Goal: Information Seeking & Learning: Find contact information

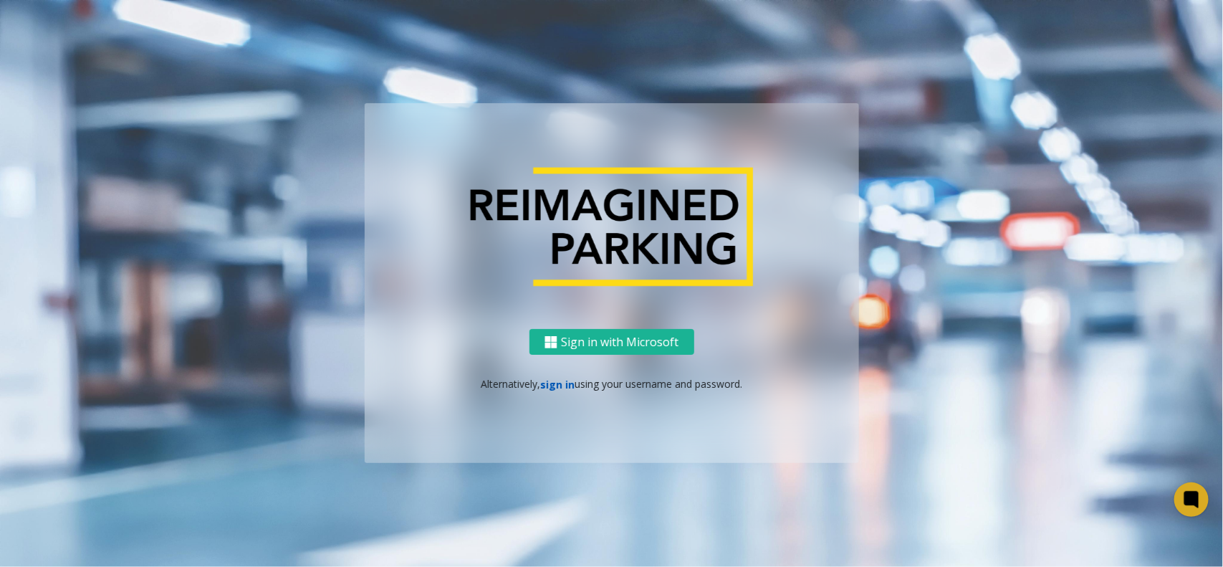
click at [541, 384] on link "sign in" at bounding box center [557, 385] width 34 height 14
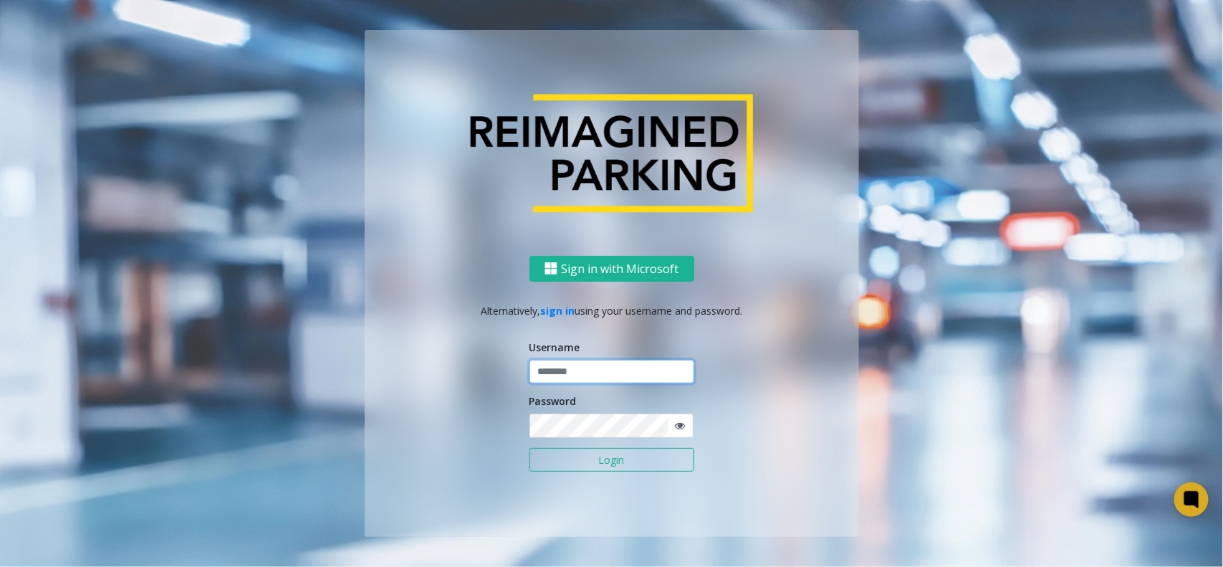
drag, startPoint x: 576, startPoint y: 371, endPoint x: 606, endPoint y: 381, distance: 31.7
click at [576, 371] on input "text" at bounding box center [612, 372] width 165 height 24
type input "**********"
click at [636, 460] on button "Login" at bounding box center [612, 460] width 165 height 24
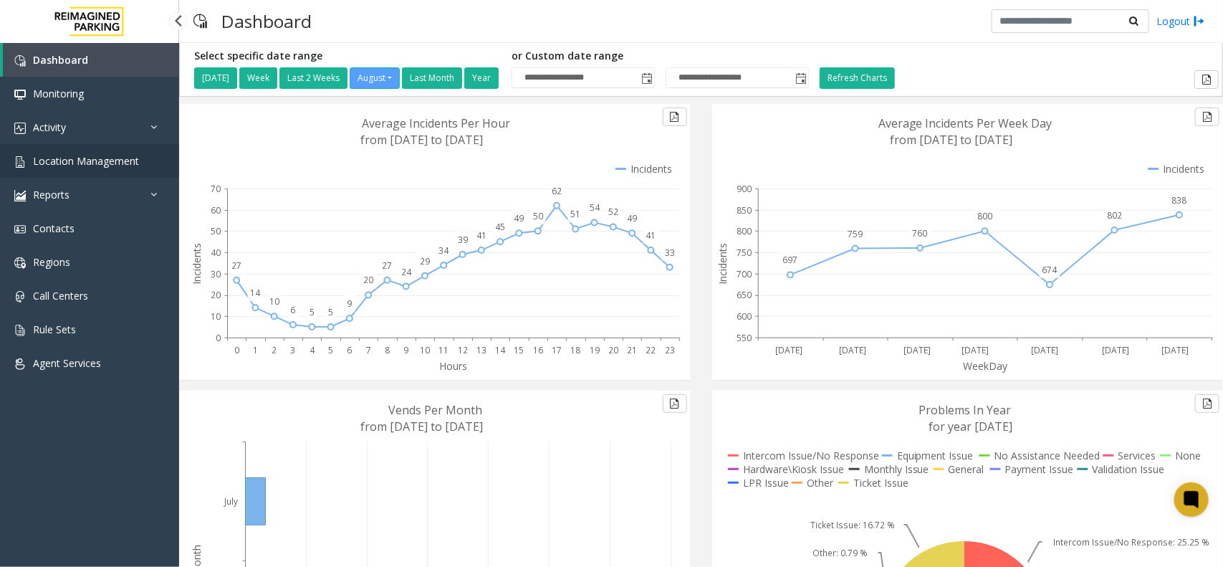
click at [70, 152] on link "Location Management" at bounding box center [89, 161] width 179 height 34
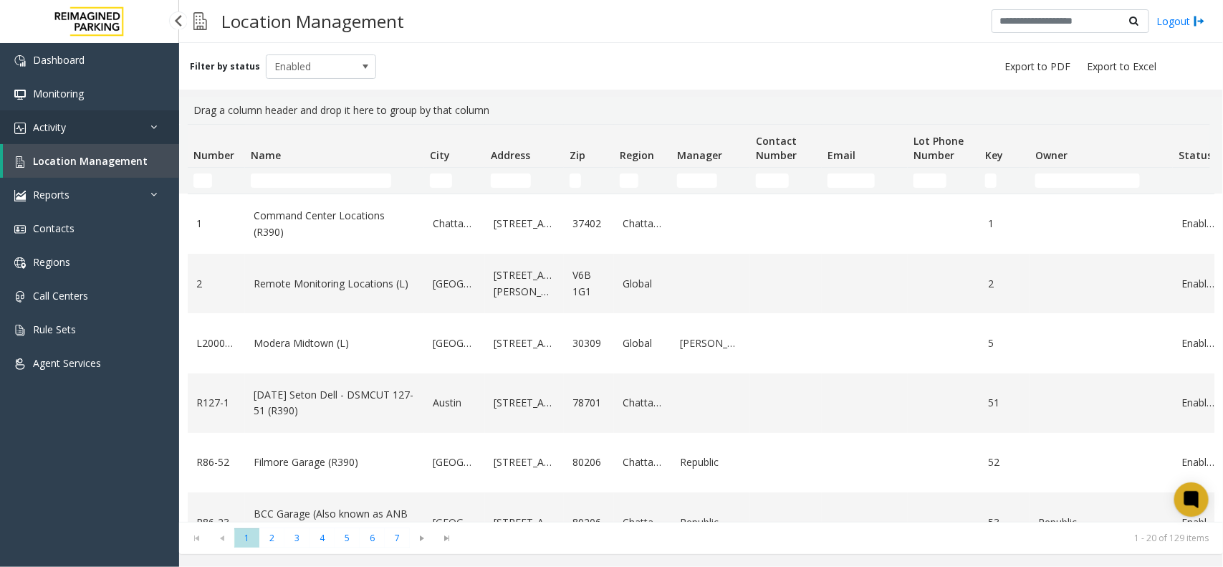
click at [97, 115] on link "Activity" at bounding box center [89, 127] width 179 height 34
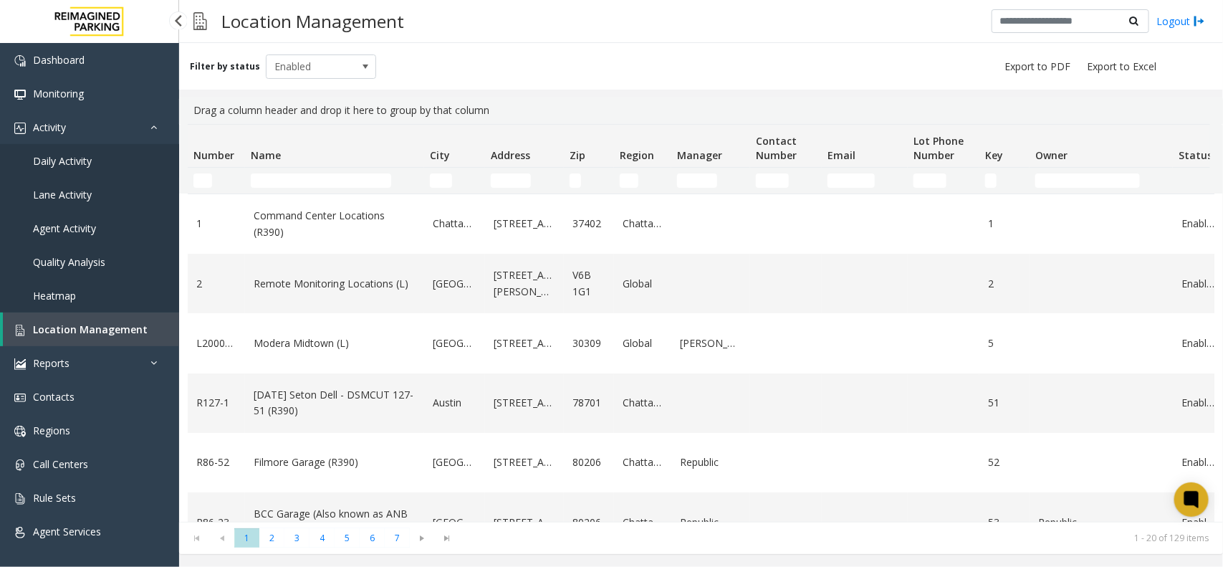
click at [102, 151] on link "Daily Activity" at bounding box center [89, 161] width 179 height 34
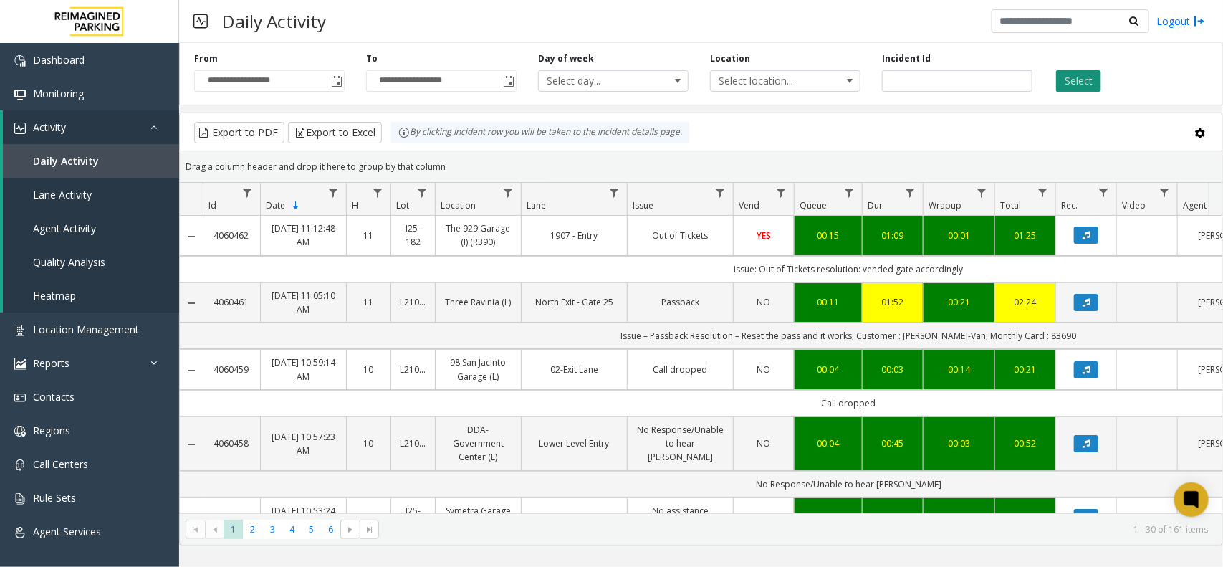
click at [1092, 75] on button "Select" at bounding box center [1078, 81] width 45 height 22
click at [1059, 80] on button "Select" at bounding box center [1078, 81] width 45 height 22
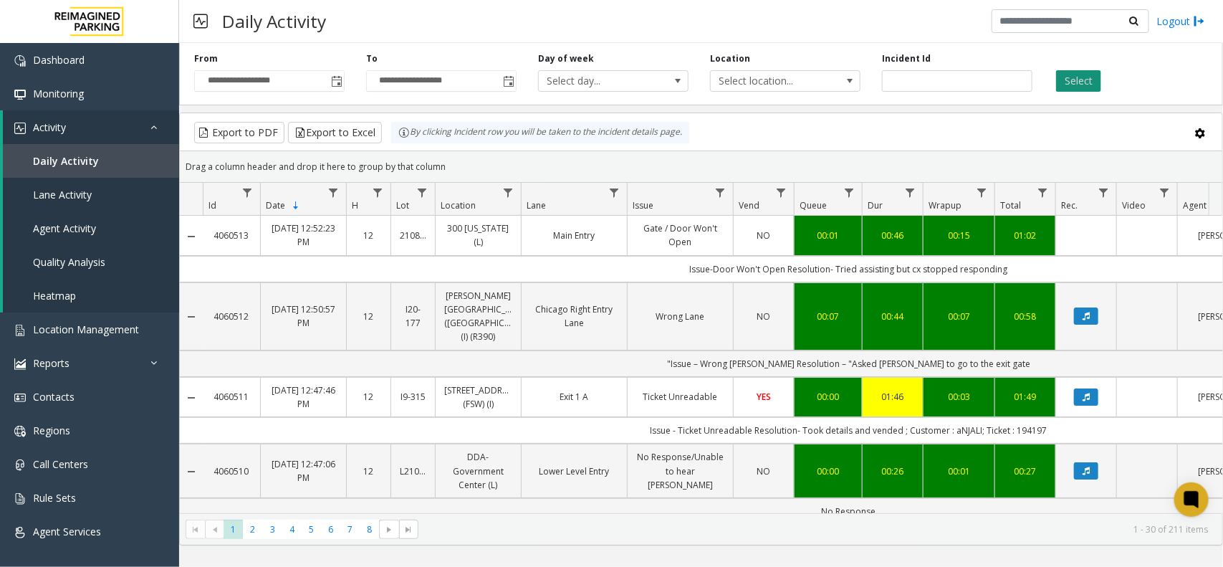
click at [1079, 90] on button "Select" at bounding box center [1078, 81] width 45 height 22
click at [333, 31] on div "Daily Activity Logout" at bounding box center [701, 21] width 1044 height 43
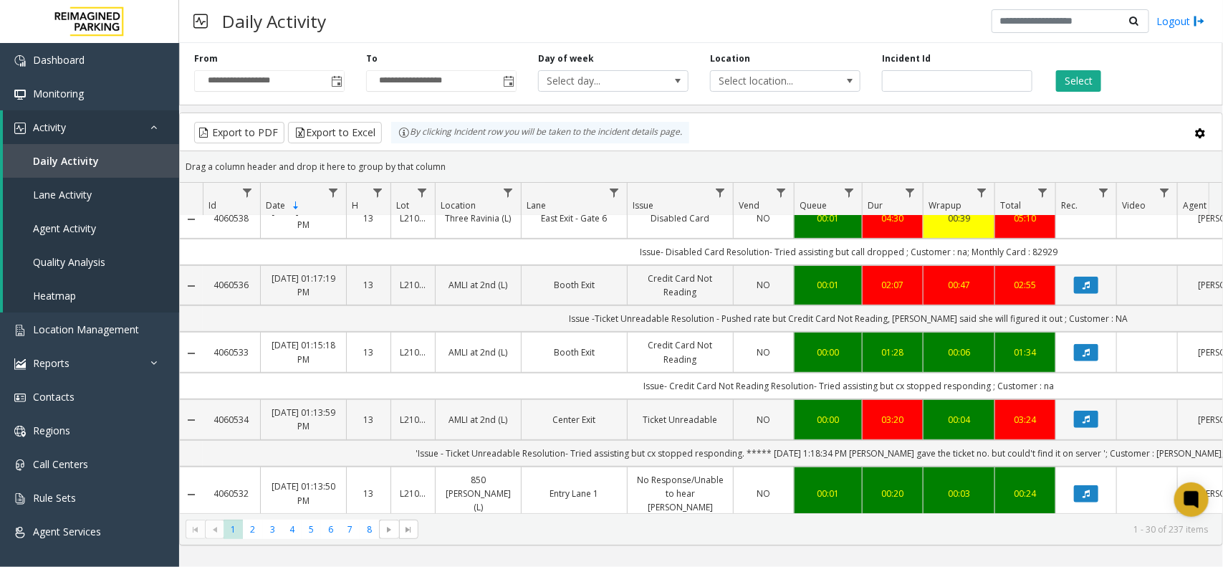
scroll to position [358, 0]
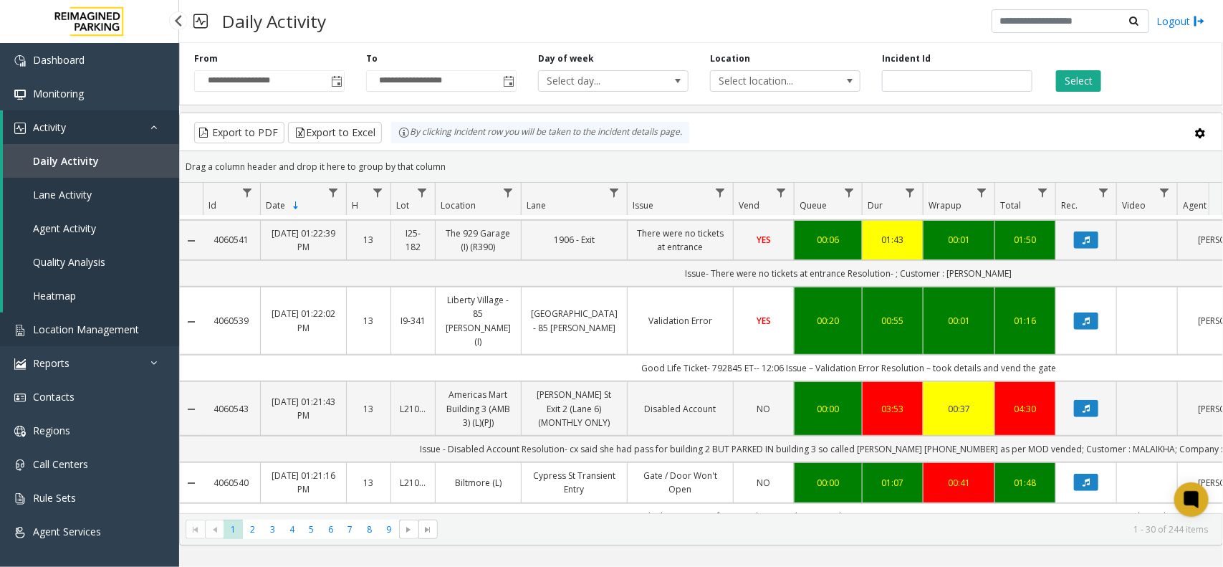
click at [91, 340] on link "Location Management" at bounding box center [89, 329] width 179 height 34
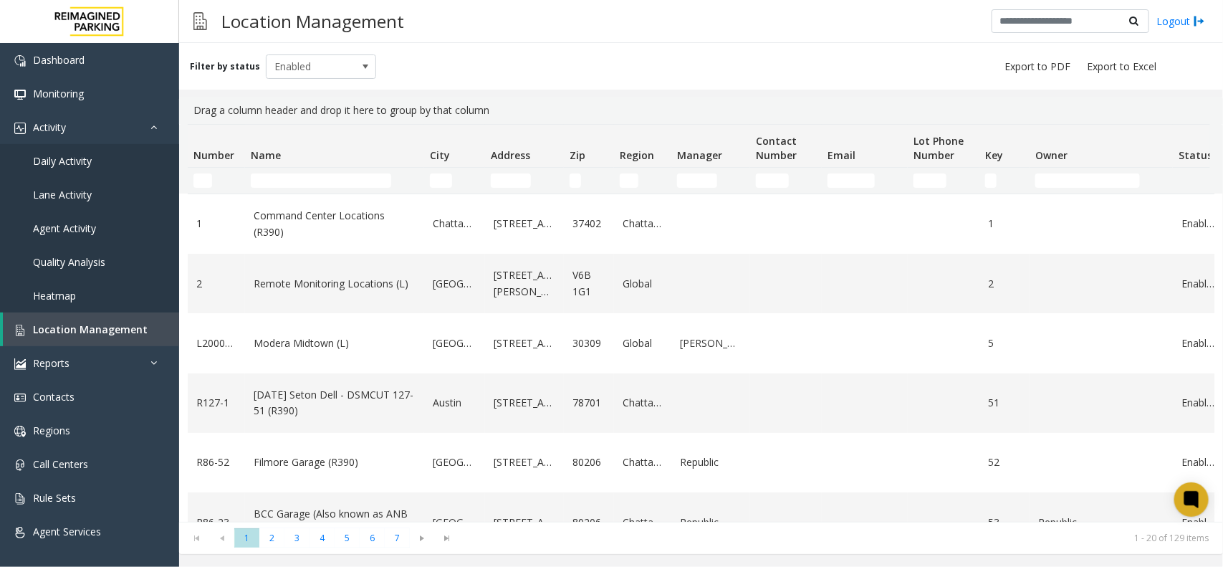
click at [339, 190] on td "Name Filter" at bounding box center [334, 181] width 179 height 26
click at [338, 181] on input "Name Filter" at bounding box center [321, 180] width 140 height 14
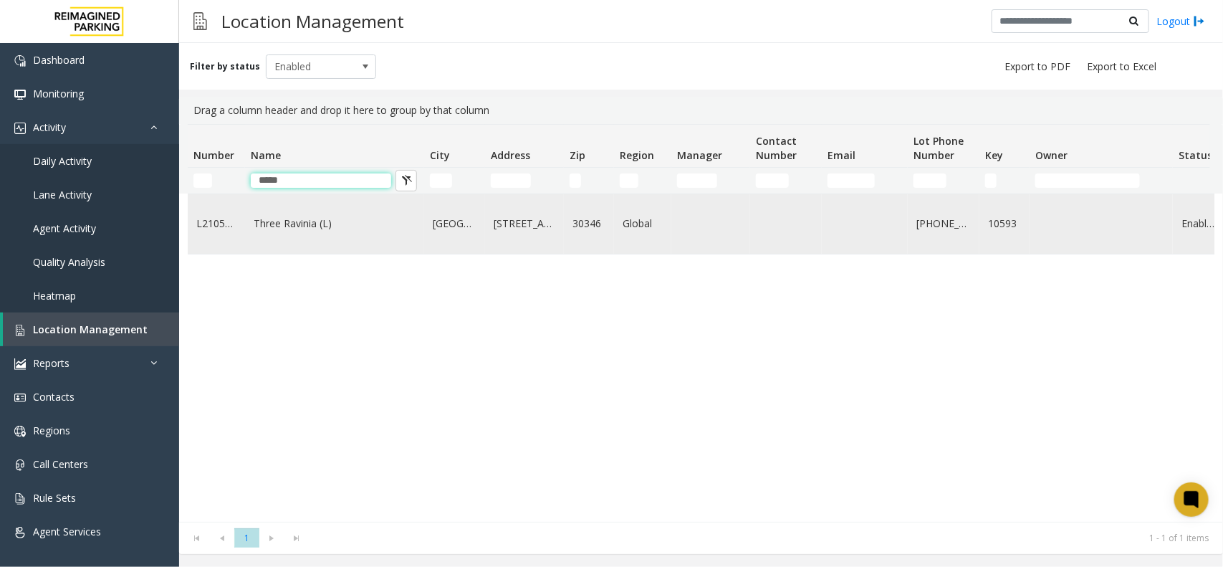
type input "*****"
click at [366, 230] on link "Three Ravinia (L)" at bounding box center [335, 224] width 162 height 16
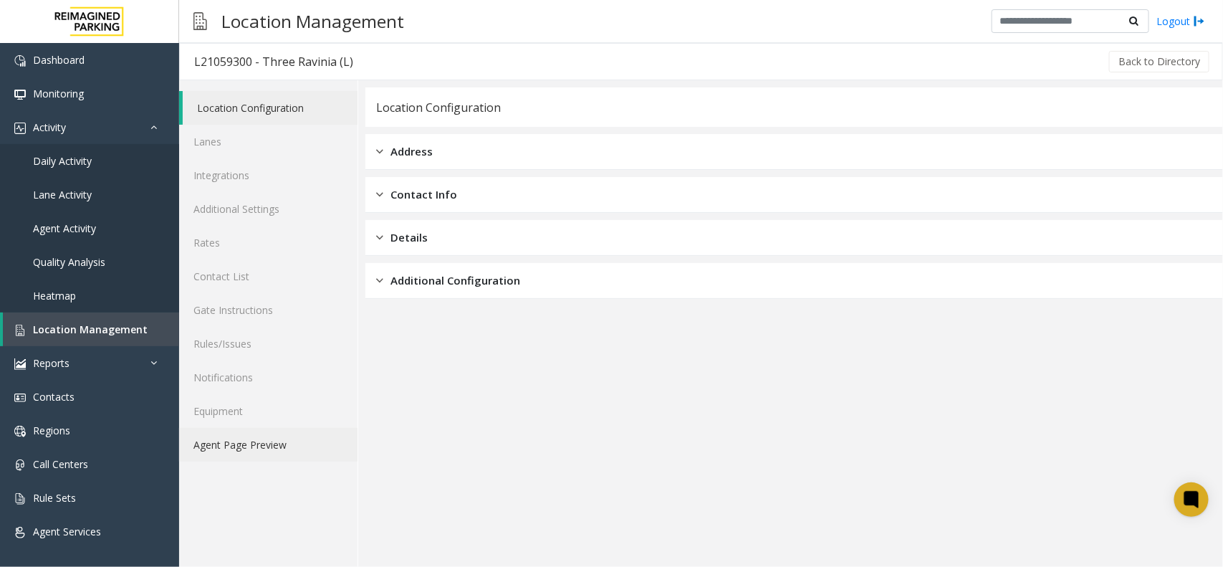
click at [277, 437] on link "Agent Page Preview" at bounding box center [268, 445] width 178 height 34
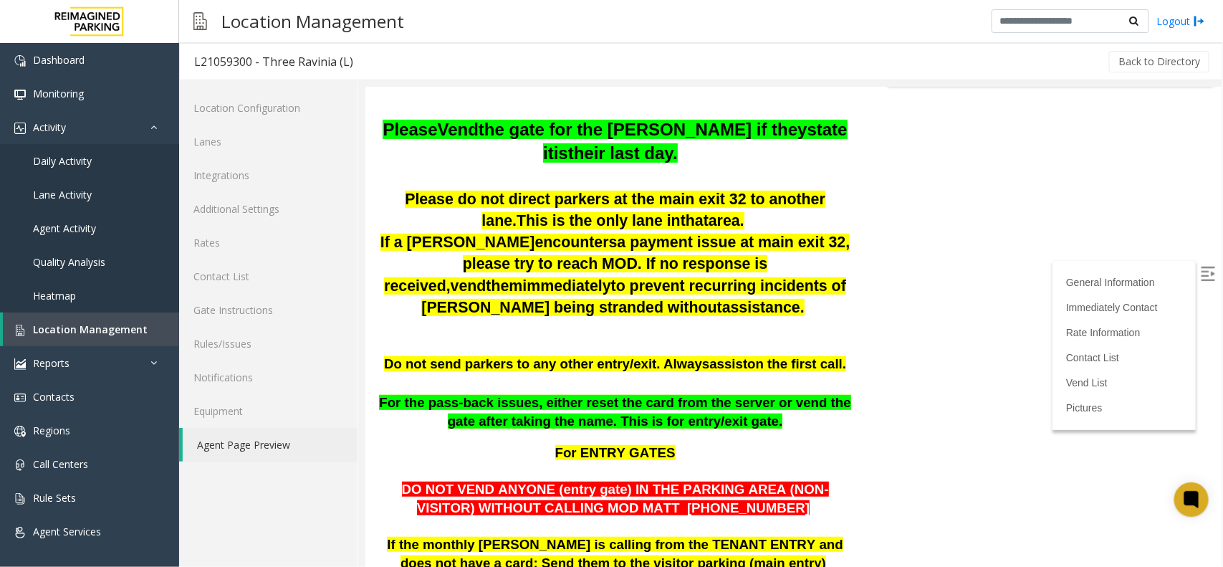
scroll to position [269, 0]
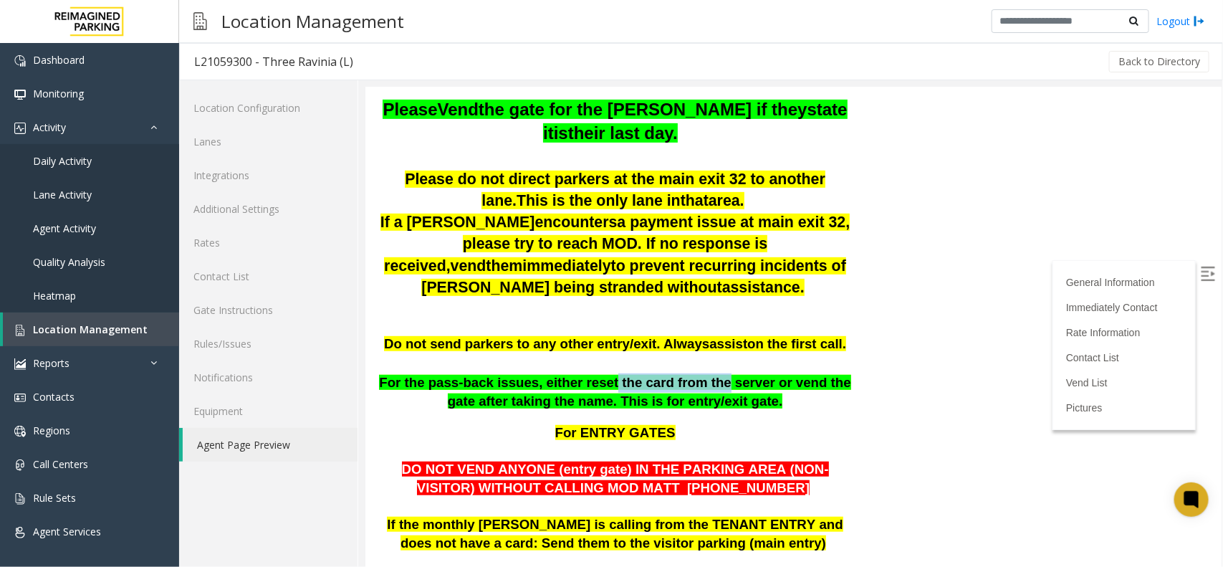
drag, startPoint x: 580, startPoint y: 356, endPoint x: 679, endPoint y: 353, distance: 99.0
click at [679, 374] on span "For the pass-back issues, either reset the card from the server or vend the gat…" at bounding box center [614, 391] width 472 height 34
click at [695, 374] on span "For the pass-back issues, either reset the card from the server or vend the gat…" at bounding box center [614, 391] width 472 height 34
drag, startPoint x: 732, startPoint y: 367, endPoint x: 815, endPoint y: 365, distance: 83.2
click at [815, 374] on span "For the pass-back issues, either reset the card from the server or vend the gat…" at bounding box center [614, 391] width 472 height 34
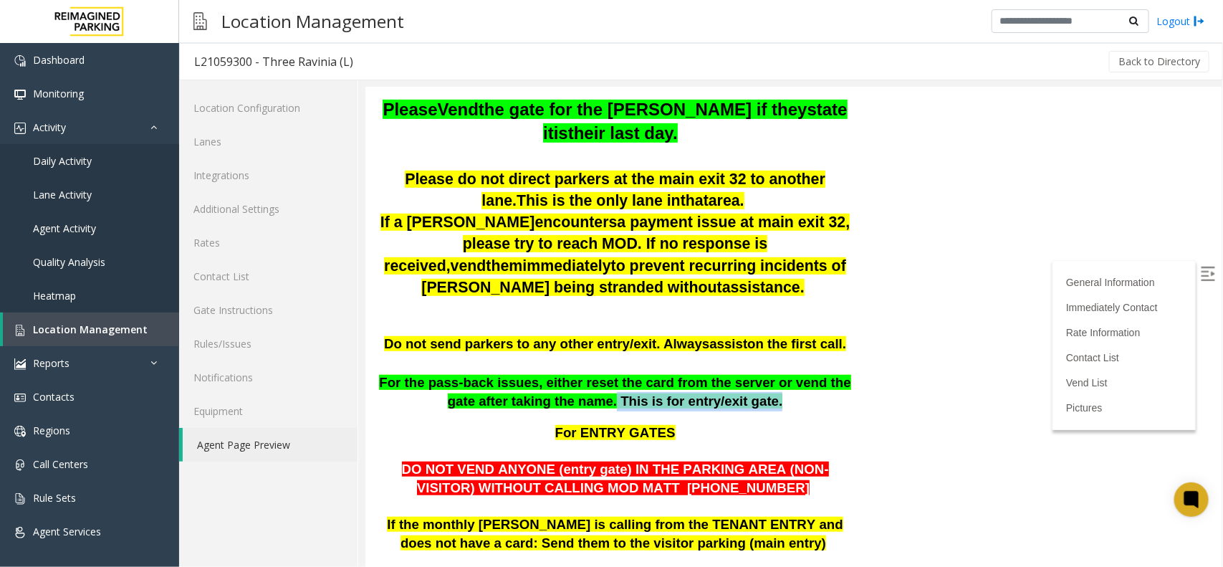
drag, startPoint x: 584, startPoint y: 381, endPoint x: 735, endPoint y: 377, distance: 150.6
click at [735, 377] on p "For the pass-back issues, either reset the card from the server or vend the gat…" at bounding box center [615, 392] width 478 height 38
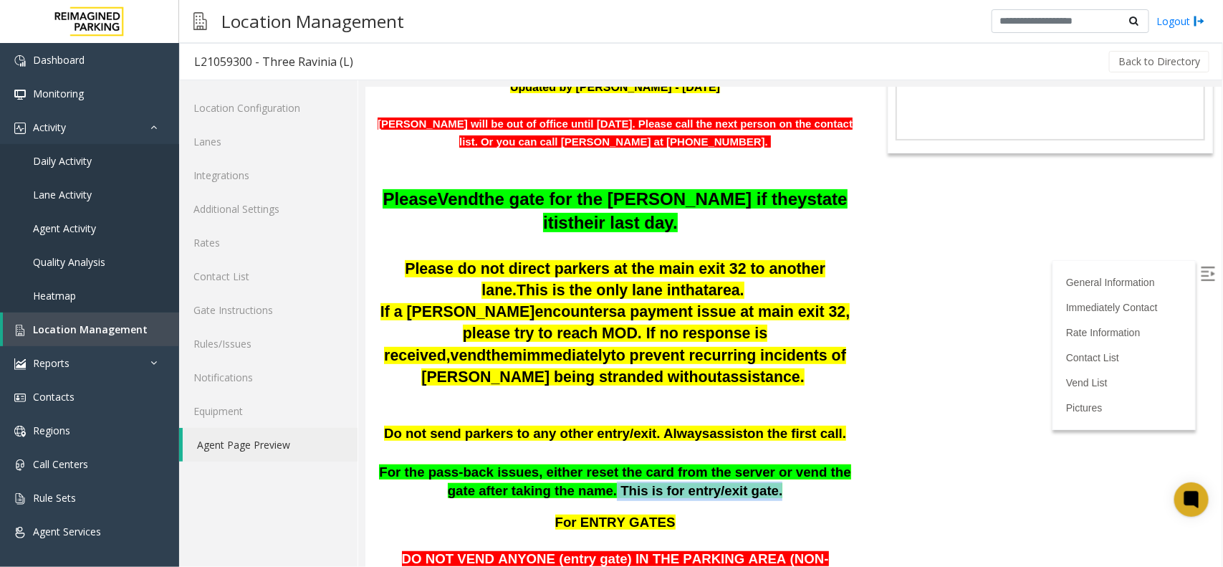
scroll to position [90, 0]
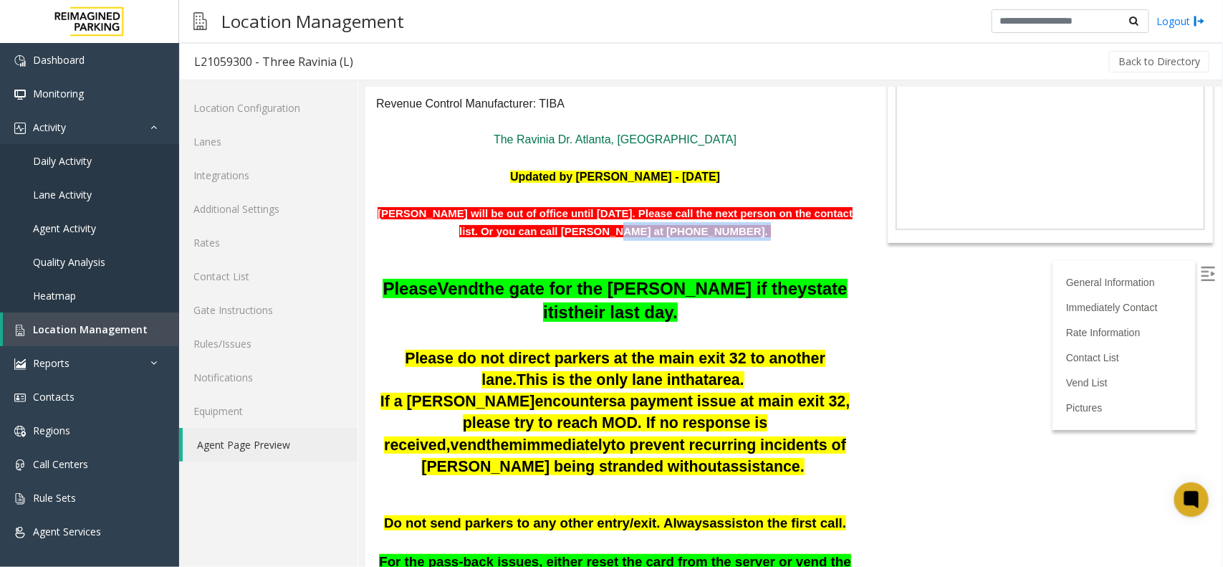
drag, startPoint x: 646, startPoint y: 227, endPoint x: 750, endPoint y: 236, distance: 103.6
click at [750, 236] on p "Matt will be out of office until August 26th 2025. Please call the next person …" at bounding box center [615, 212] width 478 height 55
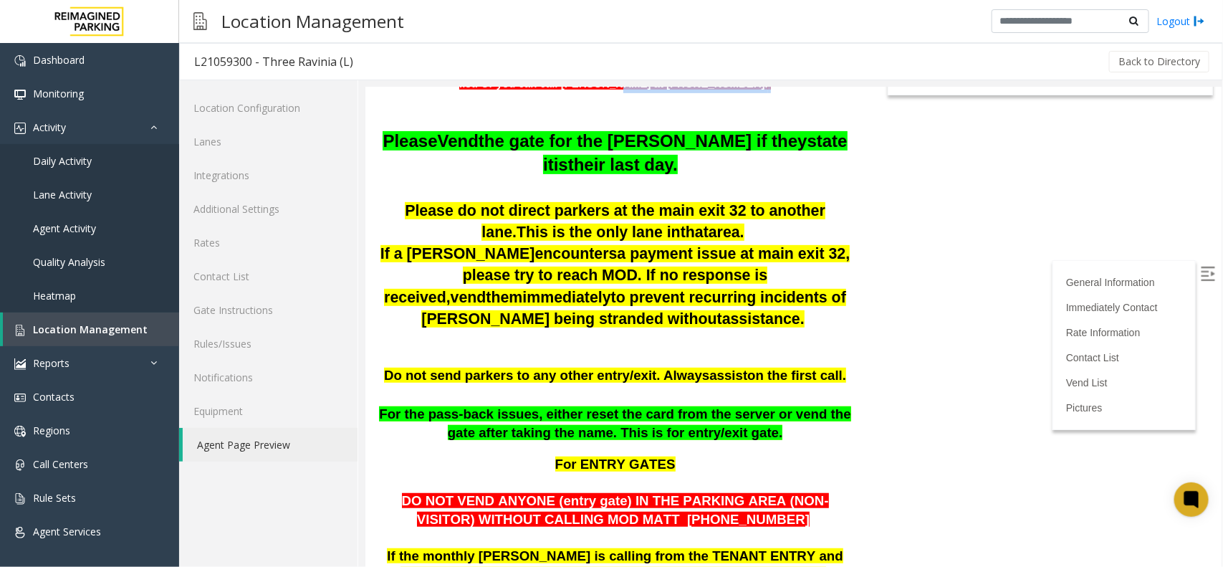
scroll to position [269, 0]
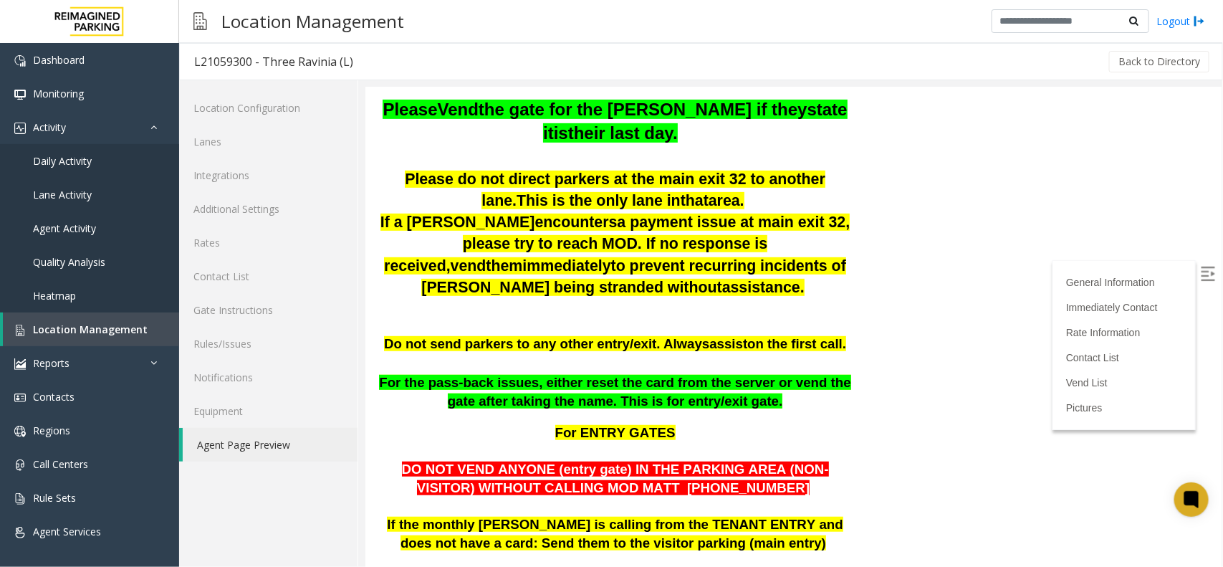
click at [1201, 266] on img at bounding box center [1208, 273] width 14 height 14
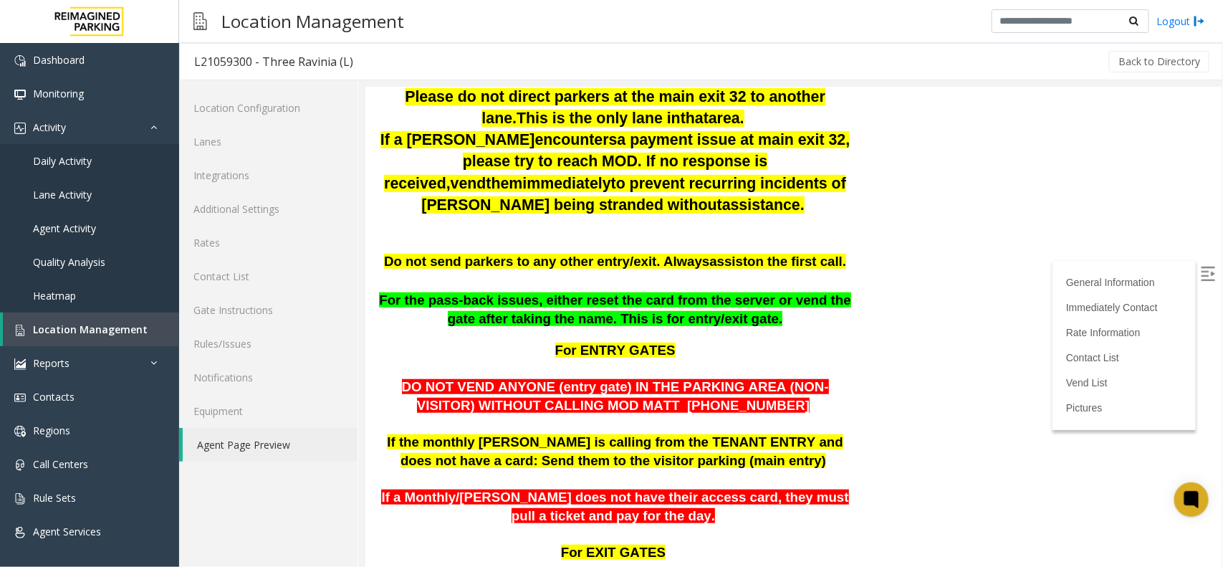
scroll to position [90, 0]
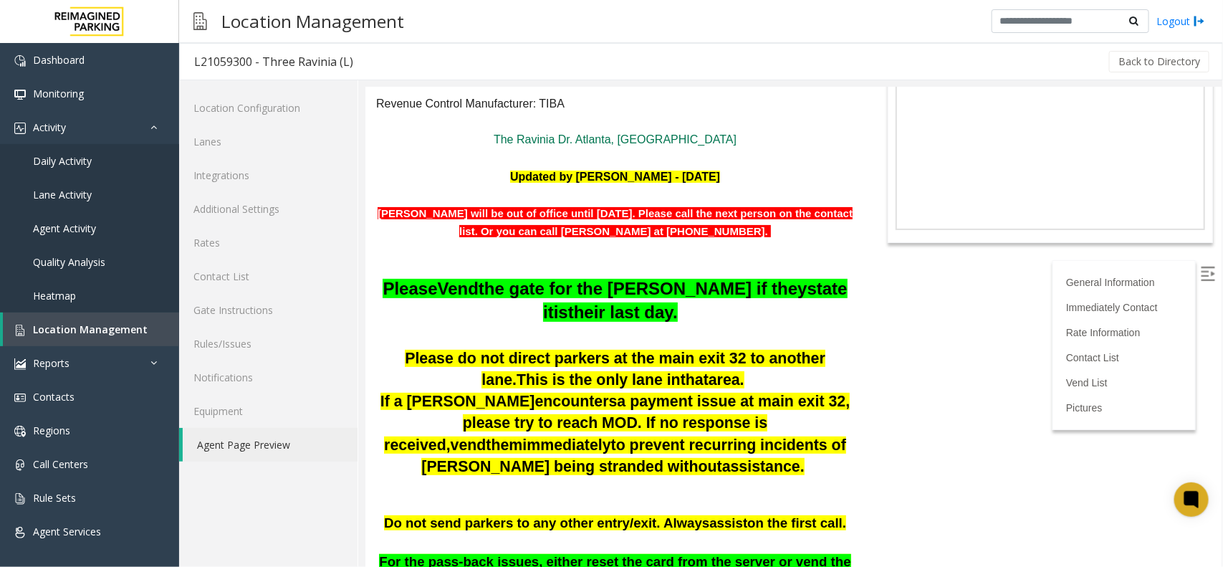
click at [679, 266] on p at bounding box center [615, 268] width 478 height 19
drag, startPoint x: 641, startPoint y: 228, endPoint x: 758, endPoint y: 231, distance: 116.9
click at [758, 231] on p "Matt will be out of office until August 26th 2025. Please call the next person …" at bounding box center [615, 212] width 478 height 55
click at [750, 260] on p at bounding box center [615, 268] width 478 height 19
drag, startPoint x: 656, startPoint y: 229, endPoint x: 781, endPoint y: 235, distance: 124.9
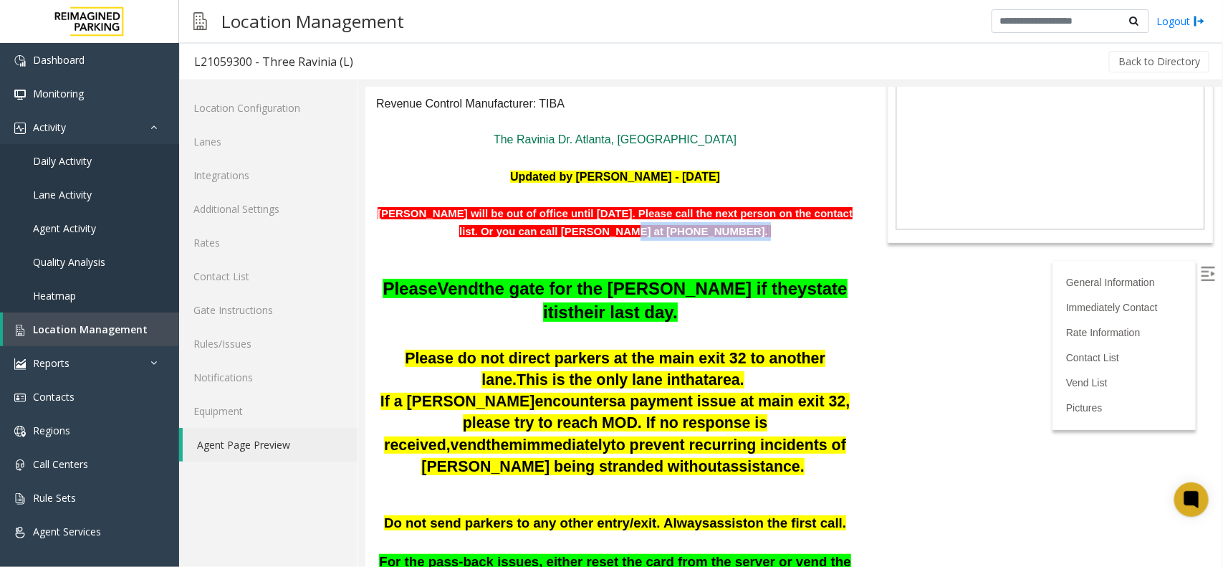
click at [781, 235] on p "Matt will be out of office until August 26th 2025. Please call the next person …" at bounding box center [615, 212] width 478 height 55
click at [746, 248] on p at bounding box center [615, 249] width 478 height 19
click at [689, 220] on p "Matt will be out of office until August 26th 2025. Please call the next person …" at bounding box center [615, 212] width 478 height 55
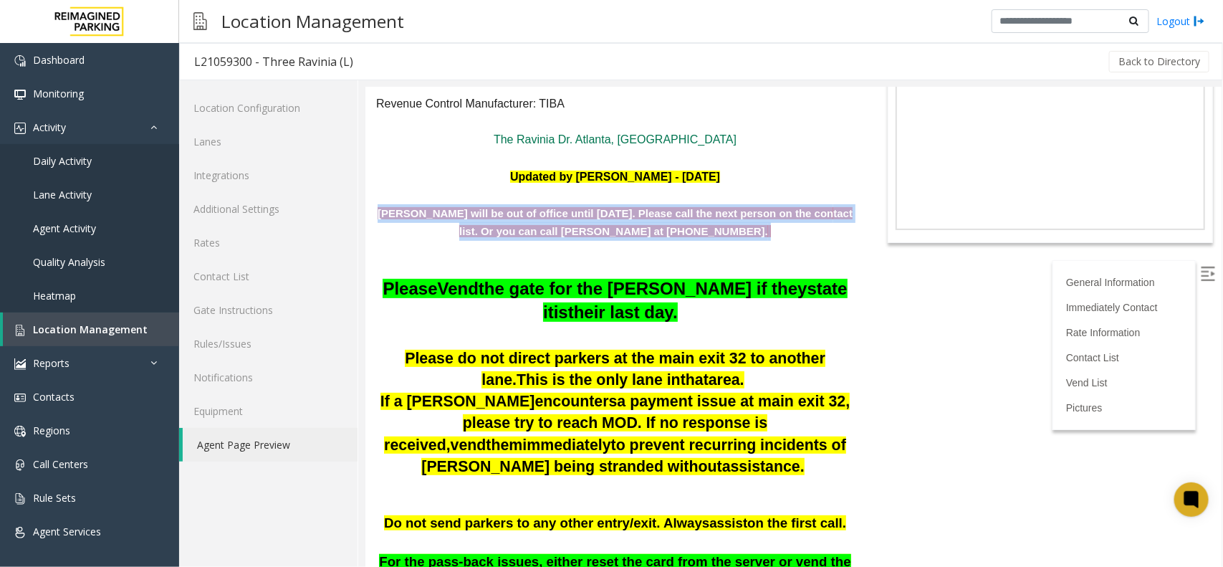
click at [689, 220] on p "Matt will be out of office until August 26th 2025. Please call the next person …" at bounding box center [615, 212] width 478 height 55
click at [692, 230] on span "tact list. Or you can call Mohammad at +16783326922." at bounding box center [655, 221] width 393 height 31
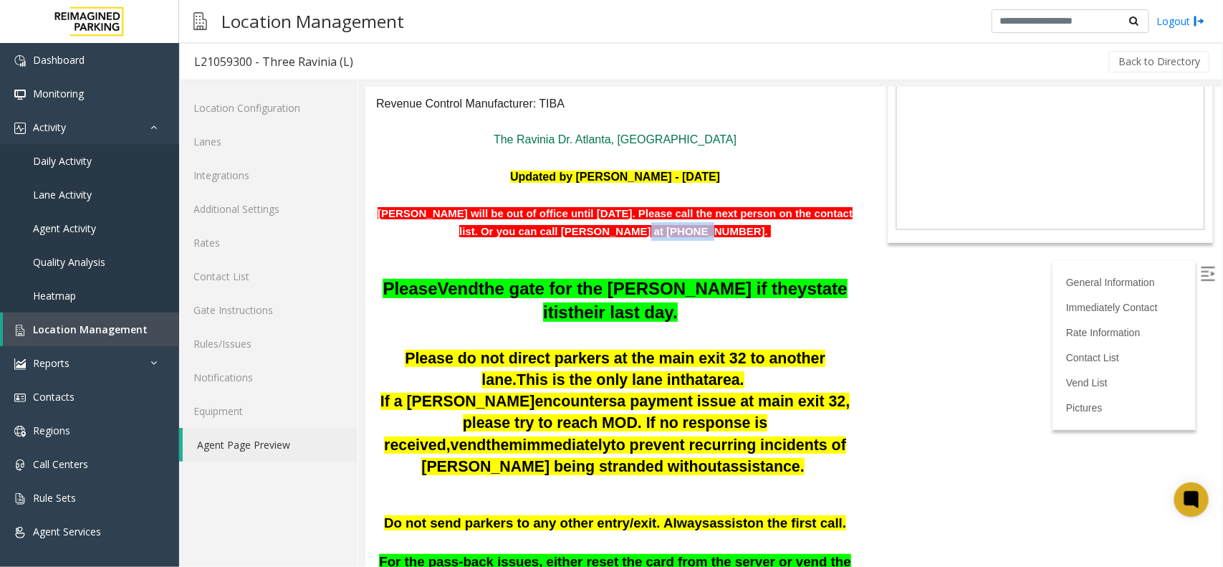
click at [692, 230] on span "tact list. Or you can call Mohammad at +16783326922." at bounding box center [655, 221] width 393 height 31
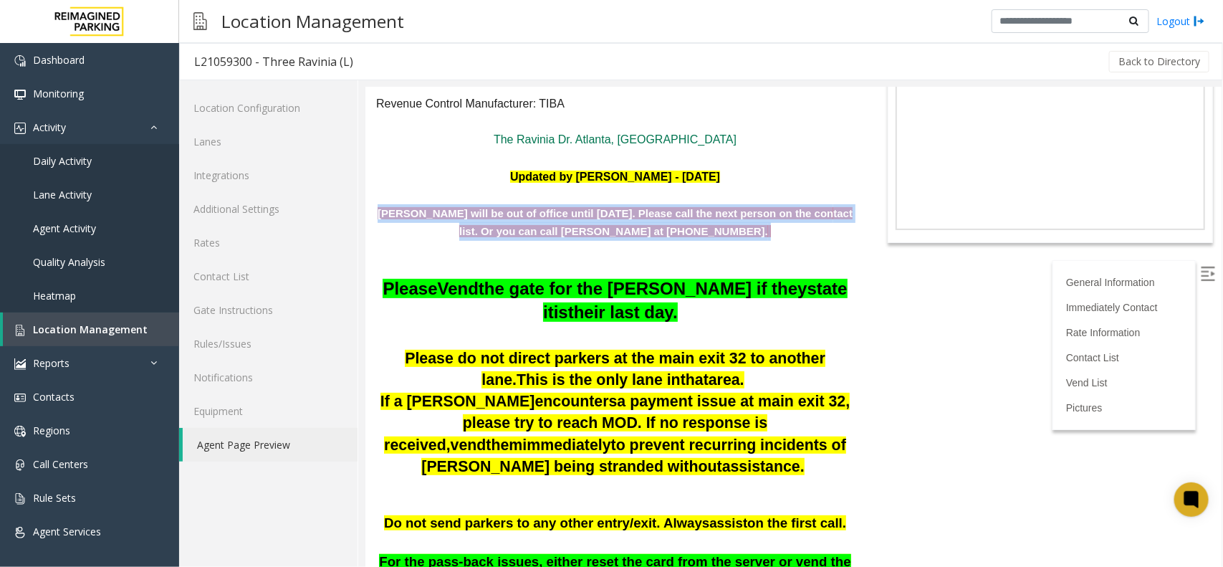
click at [692, 230] on span "tact list. Or you can call Mohammad at +16783326922." at bounding box center [655, 221] width 393 height 31
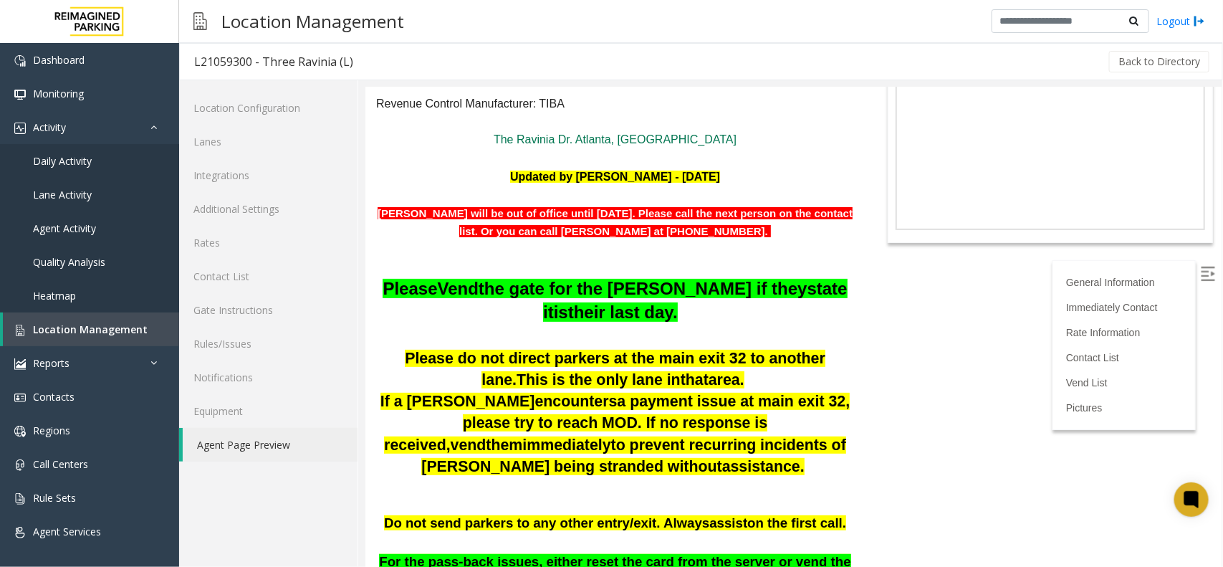
click at [699, 334] on p at bounding box center [615, 335] width 478 height 24
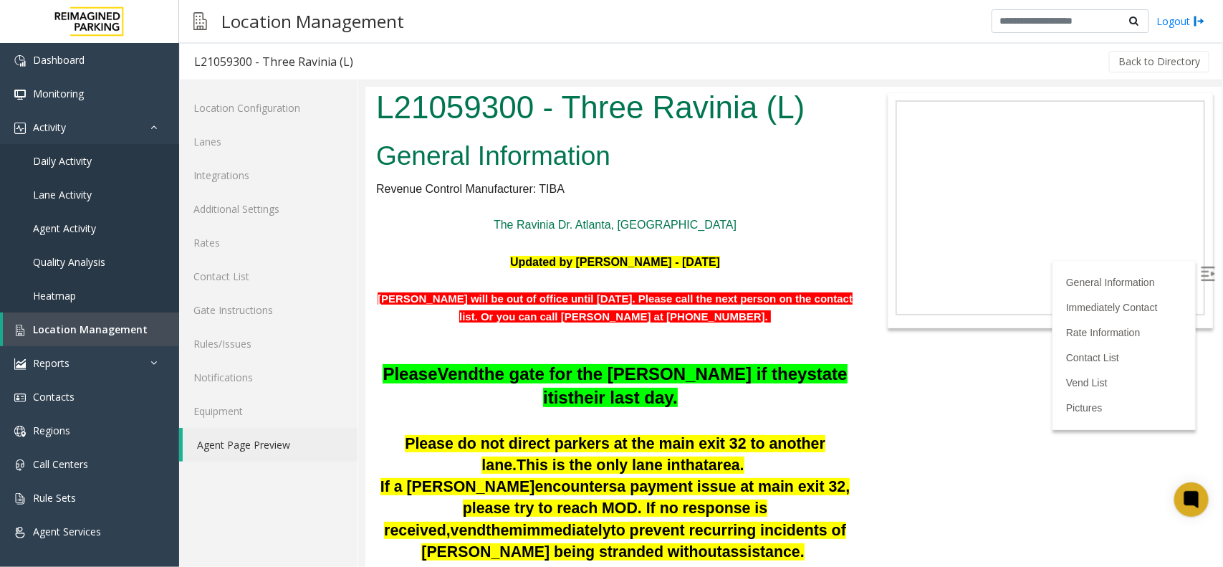
scroll to position [0, 0]
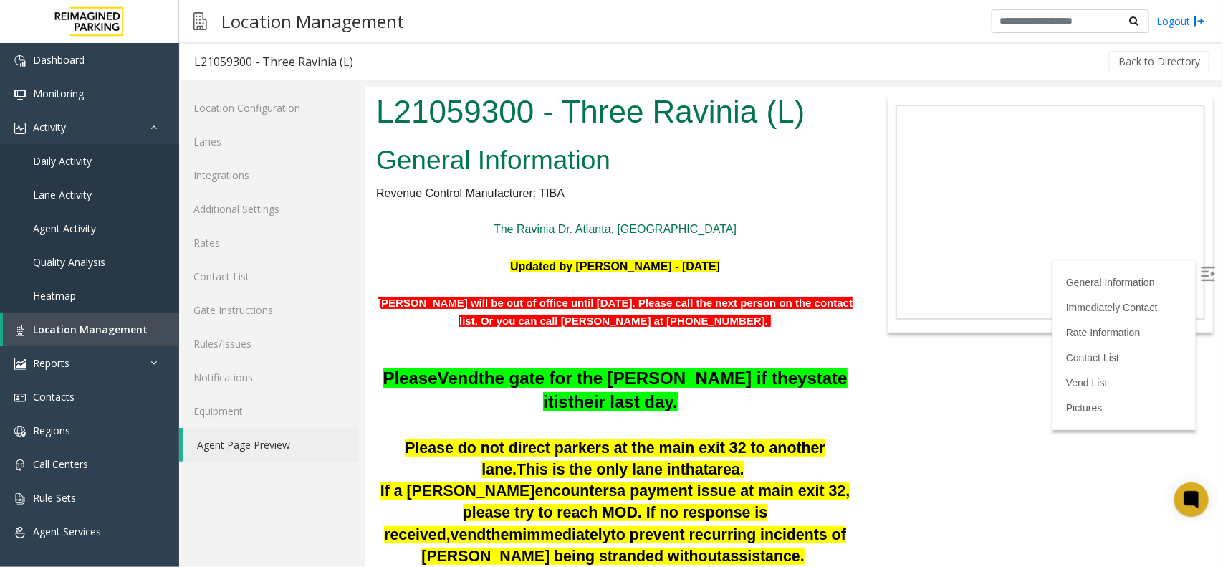
click at [695, 325] on span "tact list. Or you can call Mohammad at +16783326922." at bounding box center [655, 311] width 393 height 31
click at [482, 291] on p "Matt will be out of office until August 26th 2025. Please call the next person …" at bounding box center [615, 302] width 478 height 55
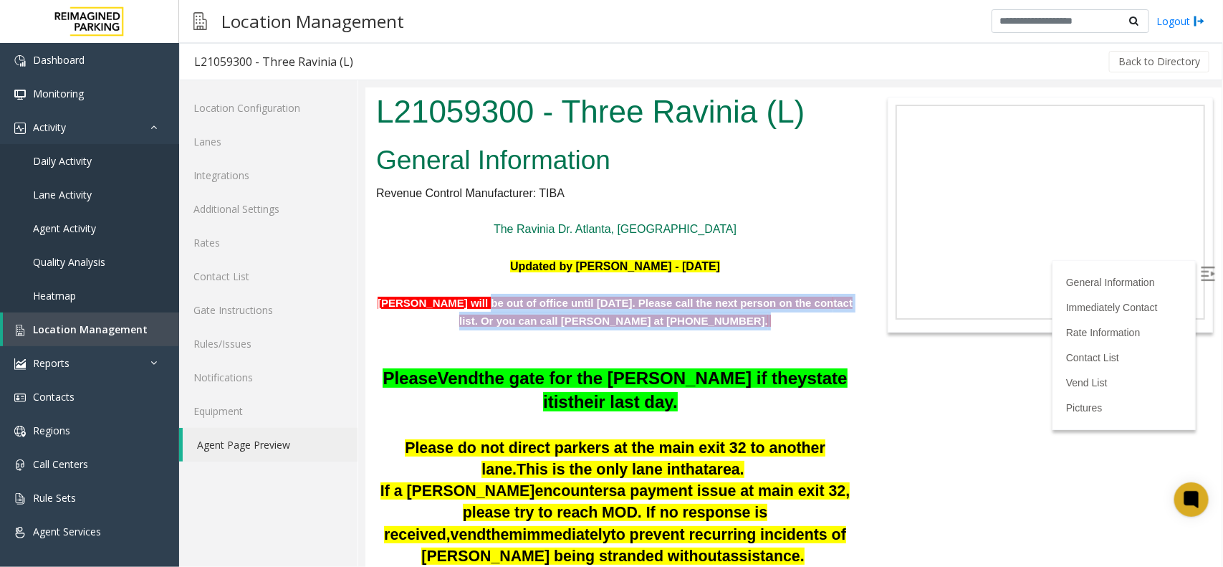
drag, startPoint x: 474, startPoint y: 297, endPoint x: 818, endPoint y: 349, distance: 348.7
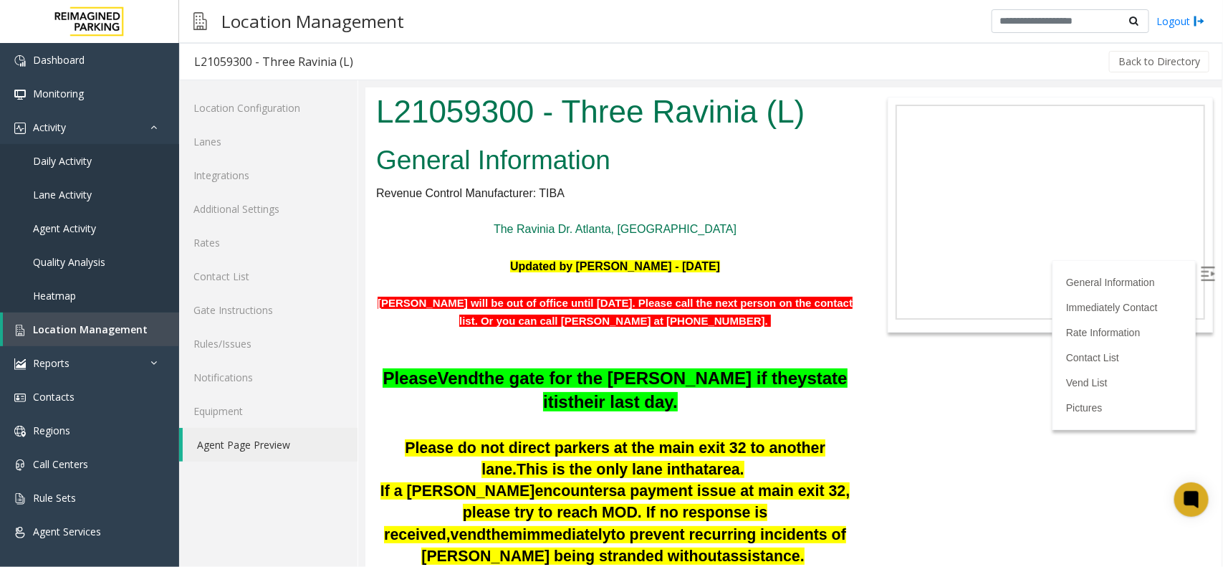
click at [818, 349] on p at bounding box center [615, 357] width 478 height 19
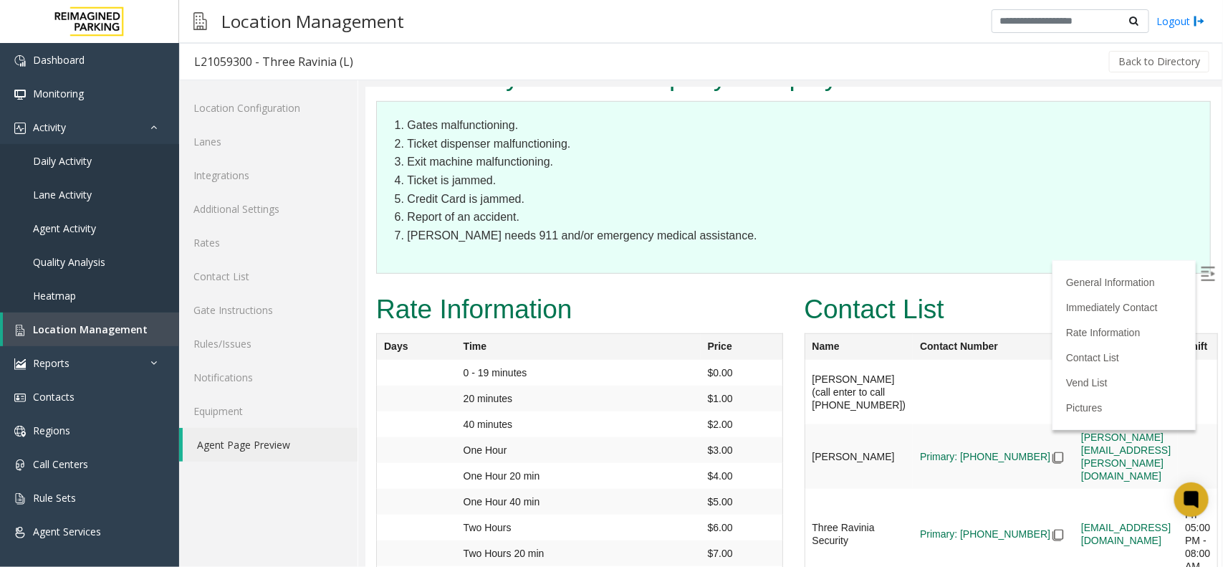
scroll to position [2794, 0]
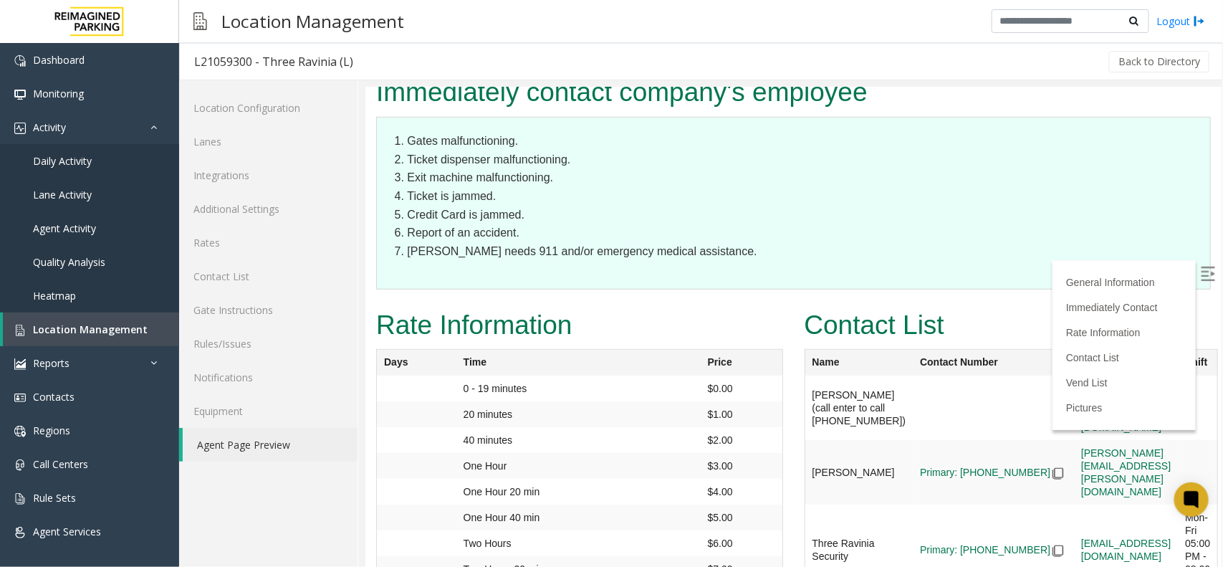
drag, startPoint x: 1216, startPoint y: 152, endPoint x: 1588, endPoint y: 560, distance: 551.5
drag, startPoint x: 808, startPoint y: 178, endPoint x: 827, endPoint y: 228, distance: 53.1
click at [827, 375] on td "Mohammed Ismael (call enter to call 678-332-6922)" at bounding box center [858, 407] width 108 height 65
click at [829, 375] on td "Mohammed Ismael (call enter to call 678-332-6922)" at bounding box center [858, 407] width 108 height 65
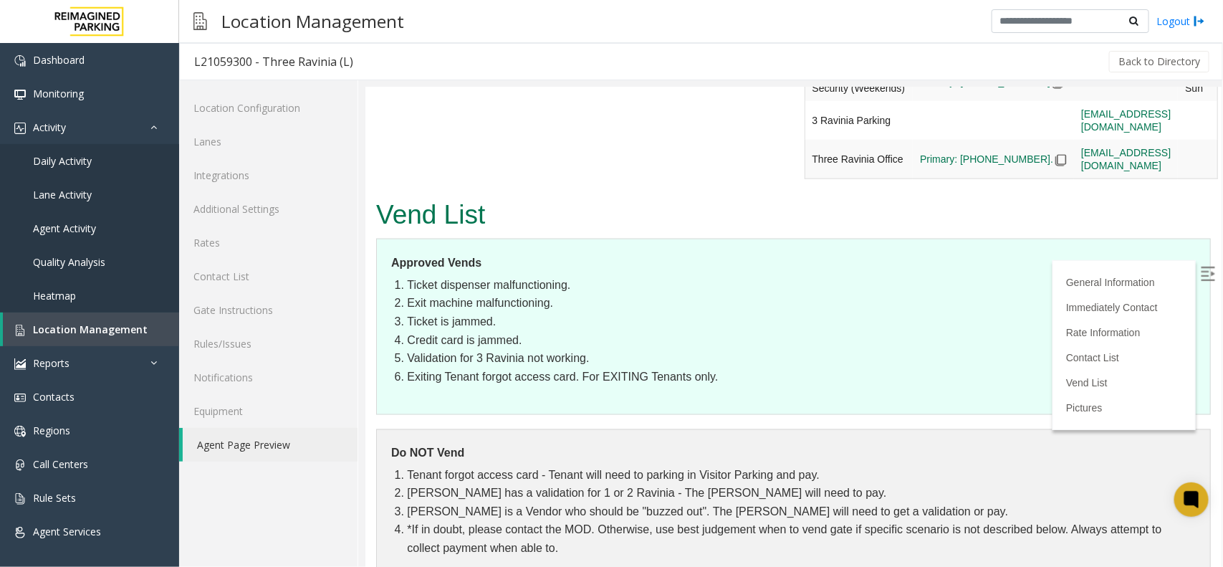
scroll to position [0, 0]
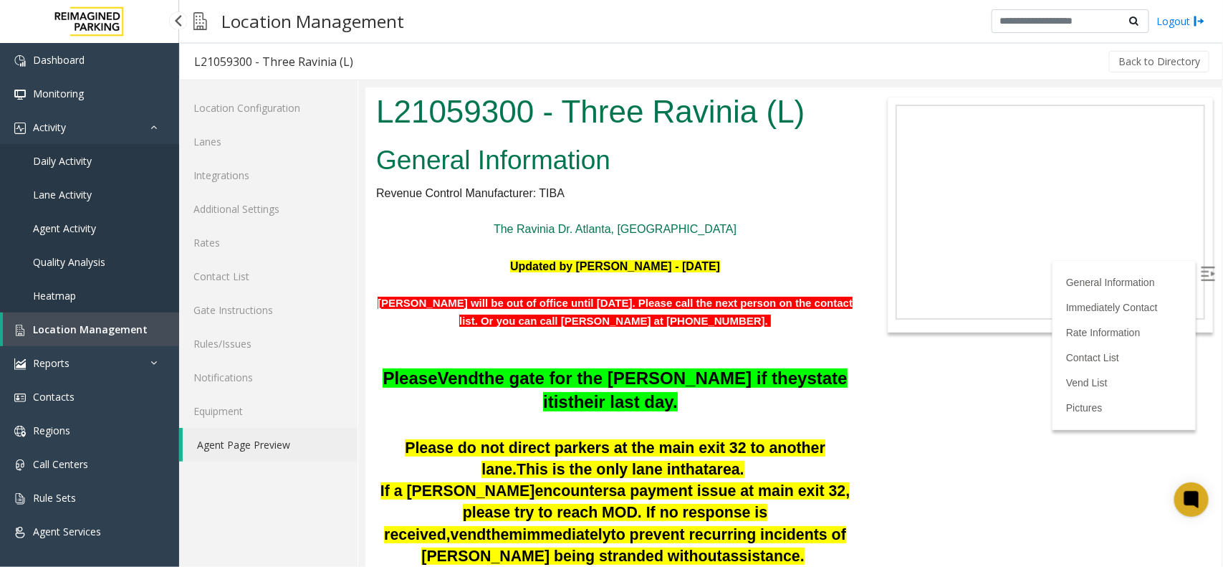
click at [58, 325] on span "Location Management" at bounding box center [90, 330] width 115 height 14
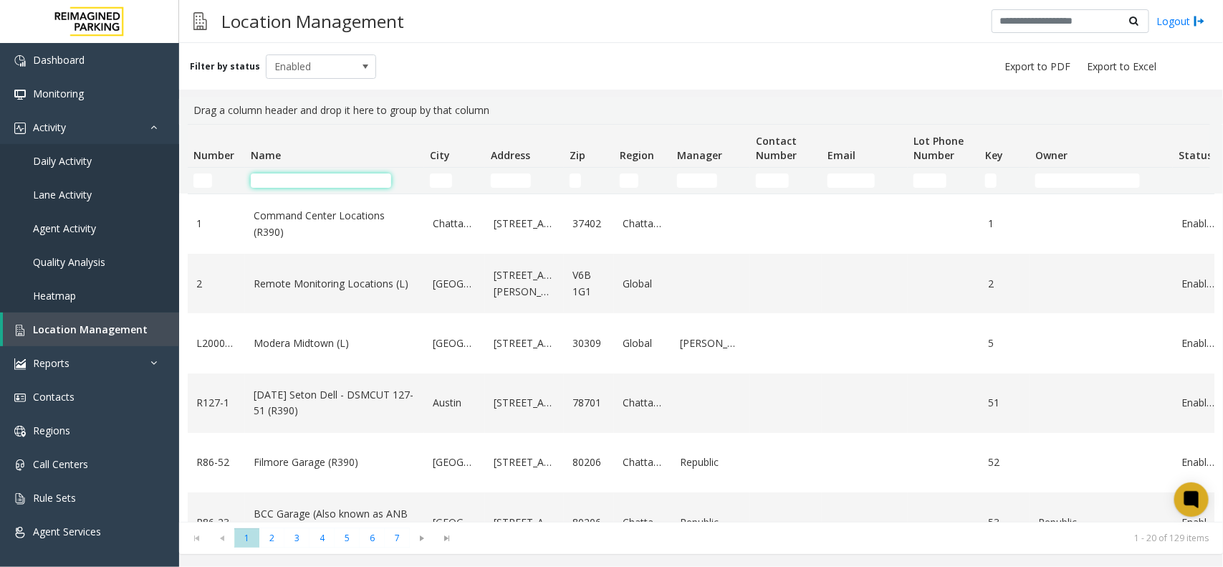
click at [284, 173] on input "Name Filter" at bounding box center [321, 180] width 140 height 14
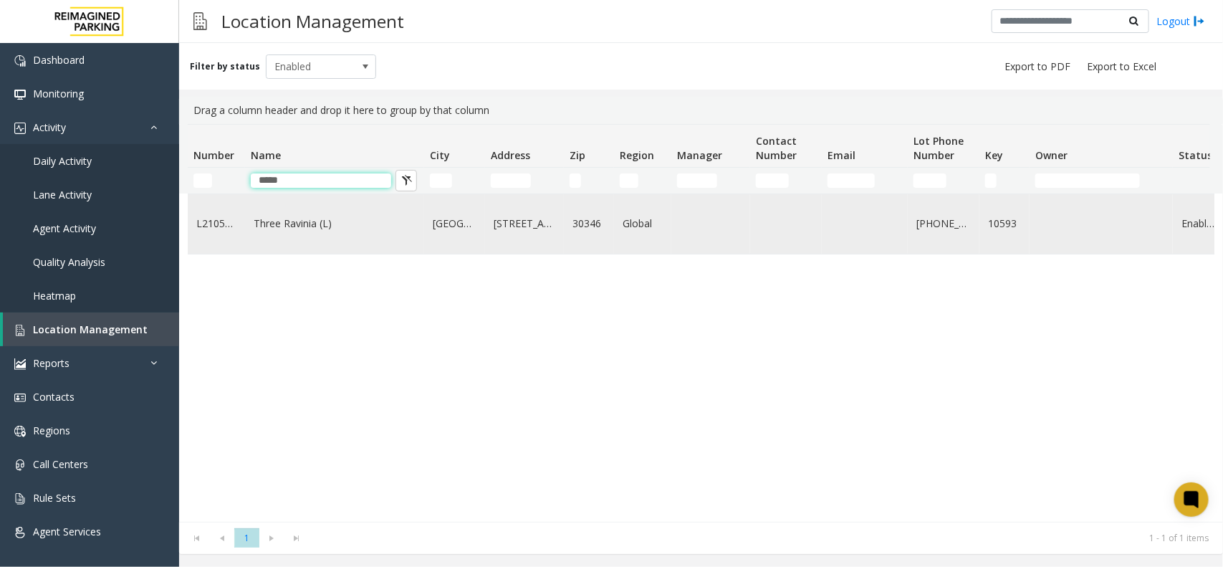
type input "*****"
click at [363, 226] on link "Three Ravinia (L)" at bounding box center [335, 224] width 162 height 16
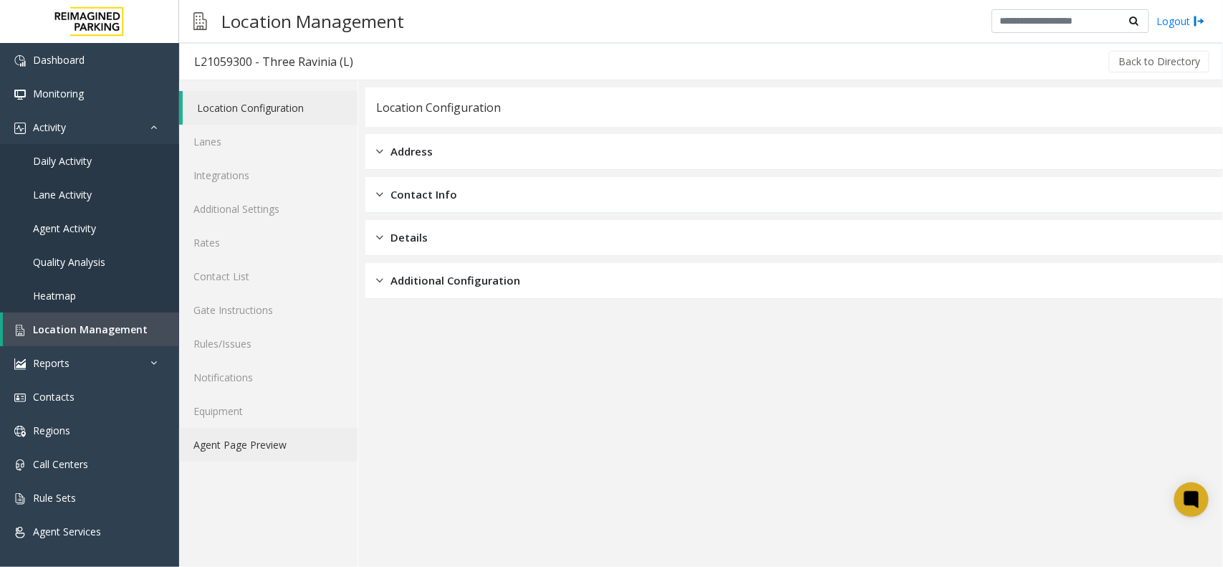
click at [256, 457] on link "Agent Page Preview" at bounding box center [268, 445] width 178 height 34
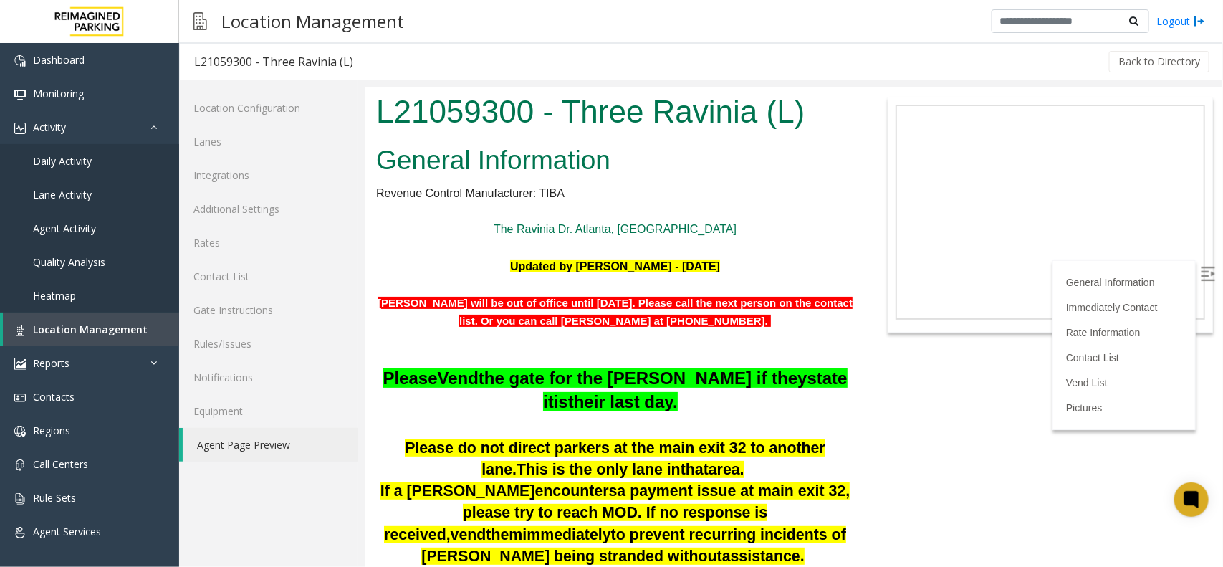
click at [611, 321] on span "tact list. Or you can call Mohammad at +16783326922." at bounding box center [655, 311] width 393 height 31
copy span "Mohammad"
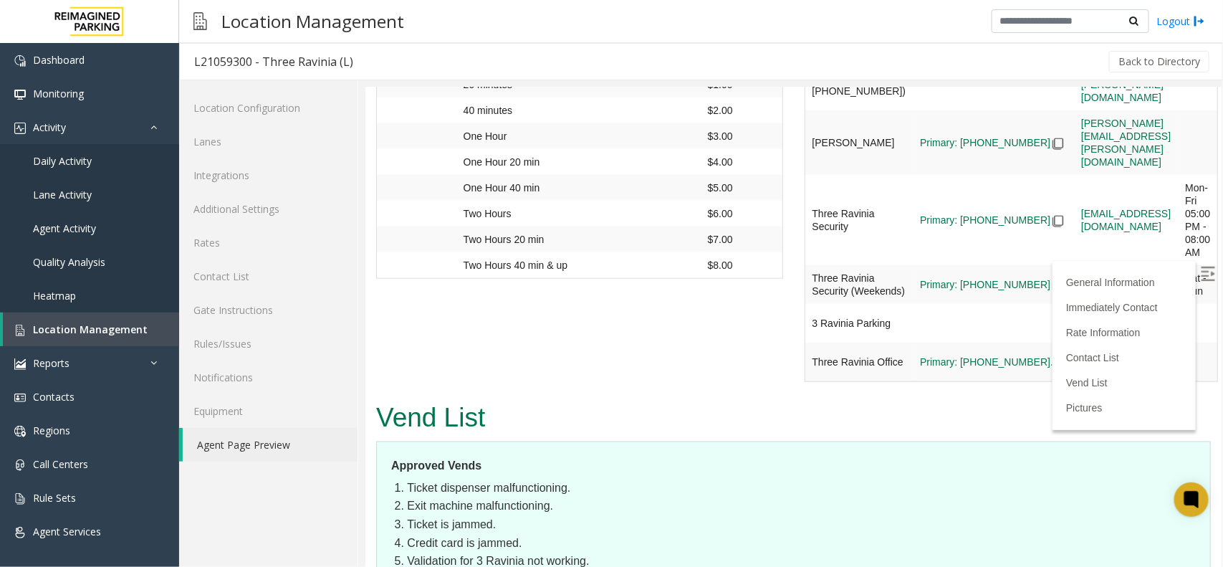
scroll to position [2789, 0]
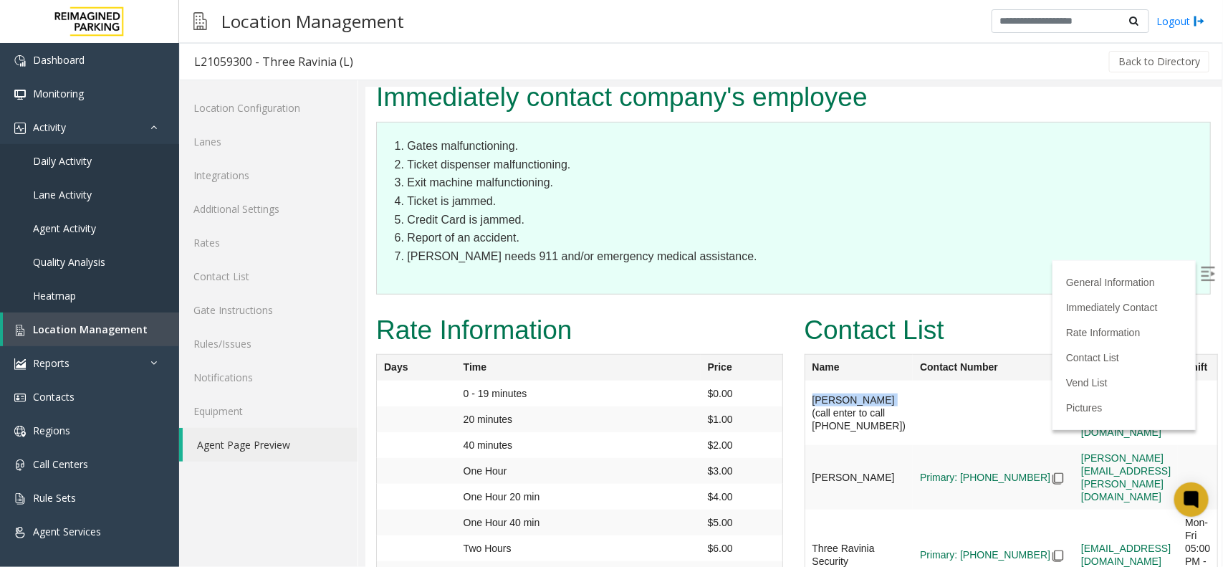
copy td "Mohammed Ismae"
copy td "Mohammed Ismael"
drag, startPoint x: 803, startPoint y: 184, endPoint x: 836, endPoint y: 200, distance: 36.5
click at [836, 380] on td "Mohammed Ismael (call enter to call 678-332-6922)" at bounding box center [858, 412] width 108 height 65
click at [94, 318] on link "Location Management" at bounding box center [91, 329] width 176 height 34
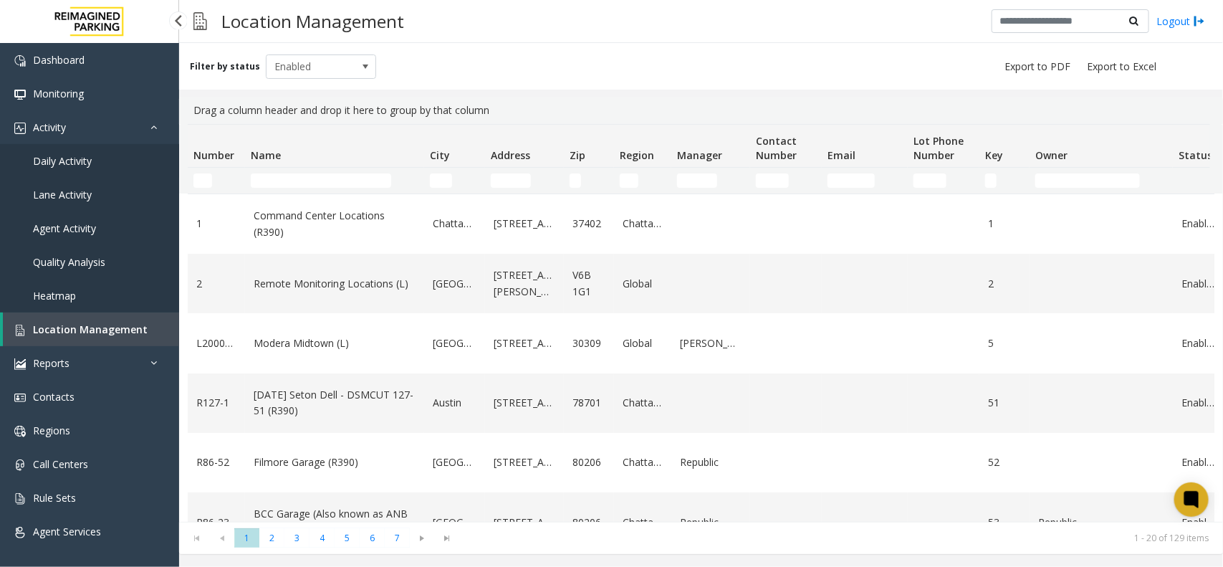
click at [113, 166] on link "Daily Activity" at bounding box center [89, 161] width 179 height 34
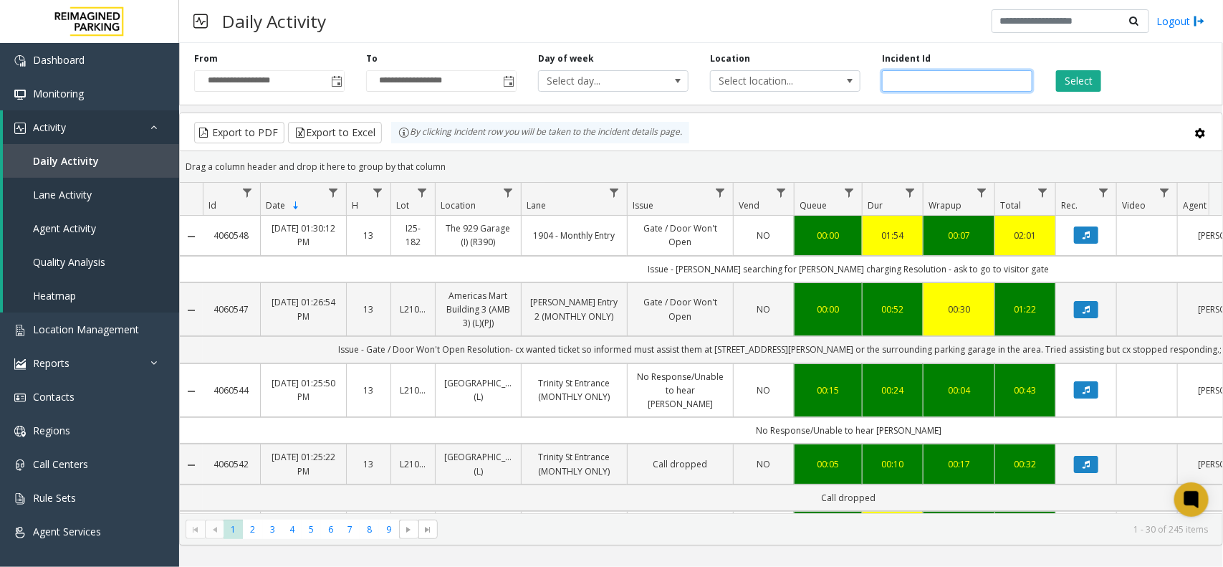
click at [918, 81] on input "number" at bounding box center [957, 81] width 151 height 22
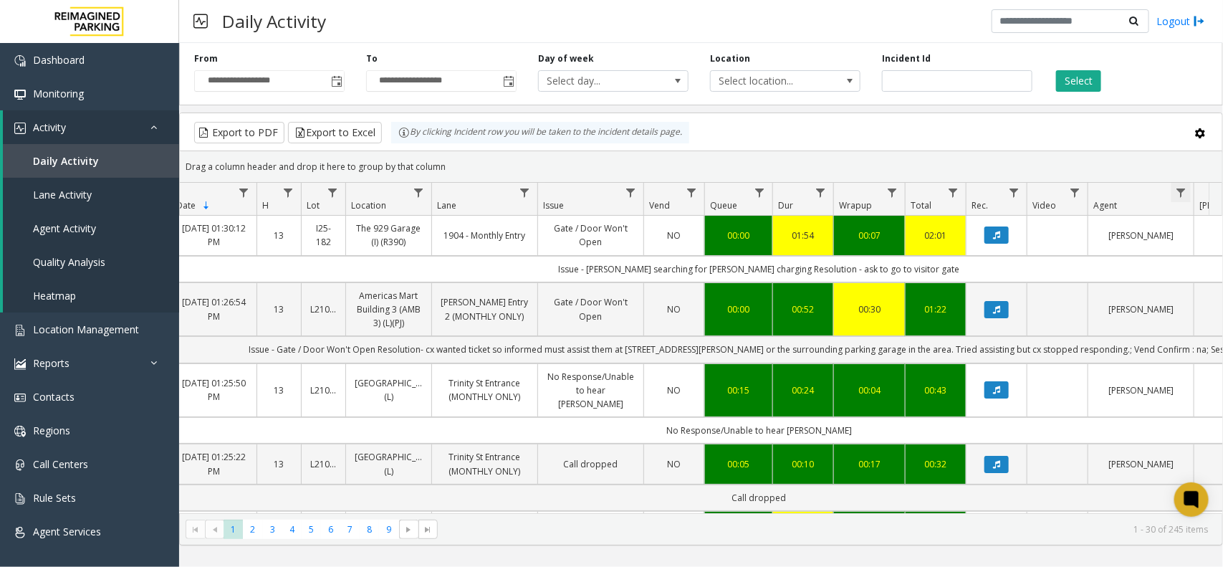
click at [1184, 188] on span "Data table" at bounding box center [1180, 192] width 11 height 11
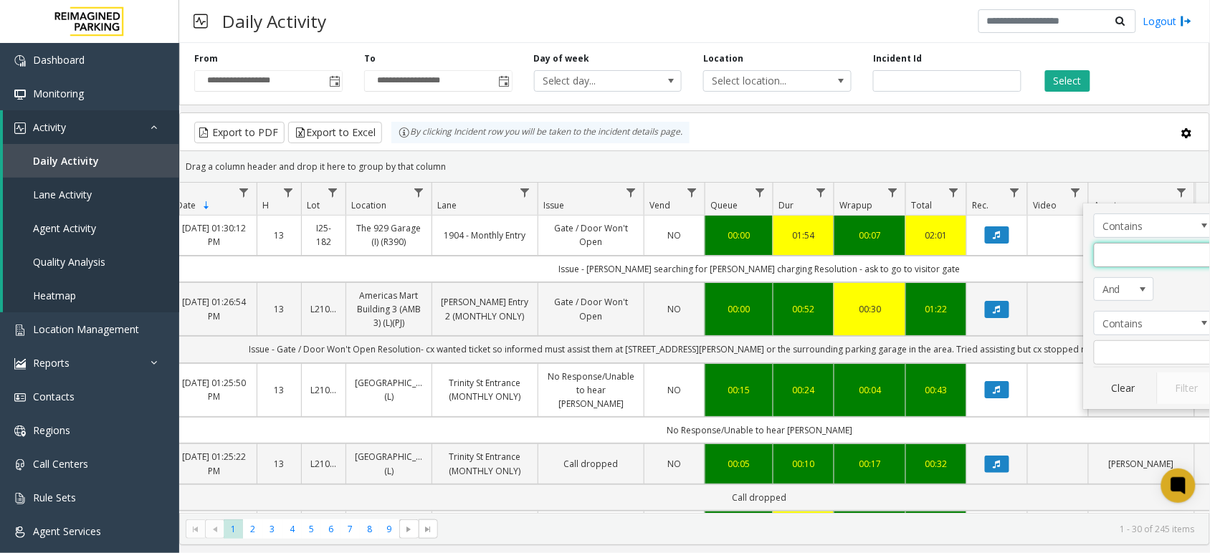
click at [1106, 256] on input "Agent Filter" at bounding box center [1155, 255] width 122 height 24
type input "*******"
click at [1193, 387] on button "Filter" at bounding box center [1186, 389] width 59 height 32
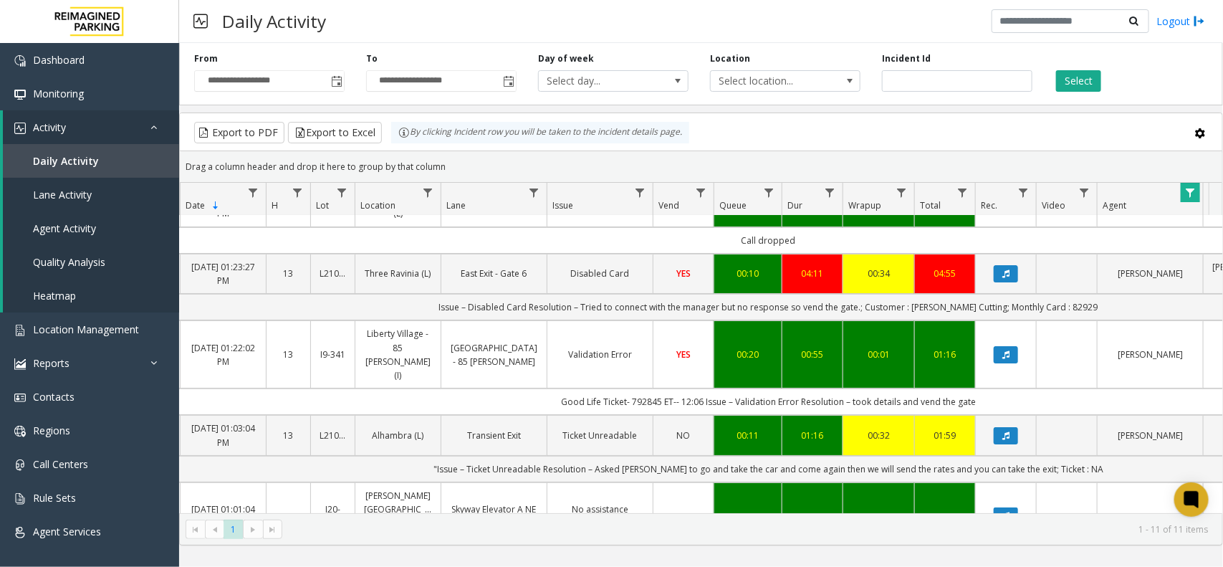
scroll to position [0, 80]
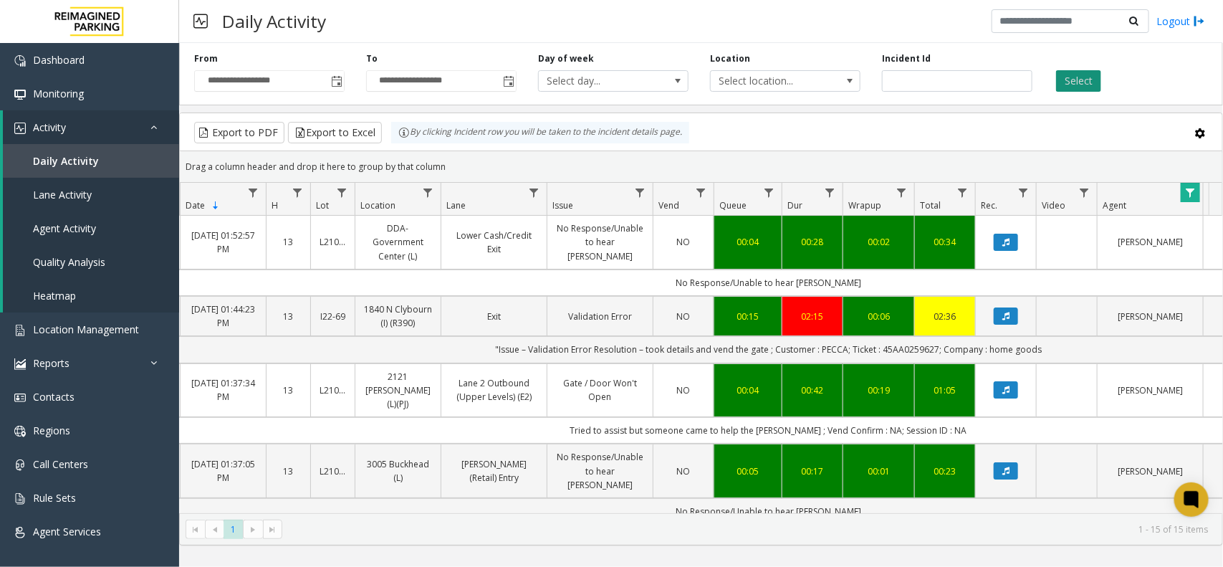
click at [1084, 86] on button "Select" at bounding box center [1078, 81] width 45 height 22
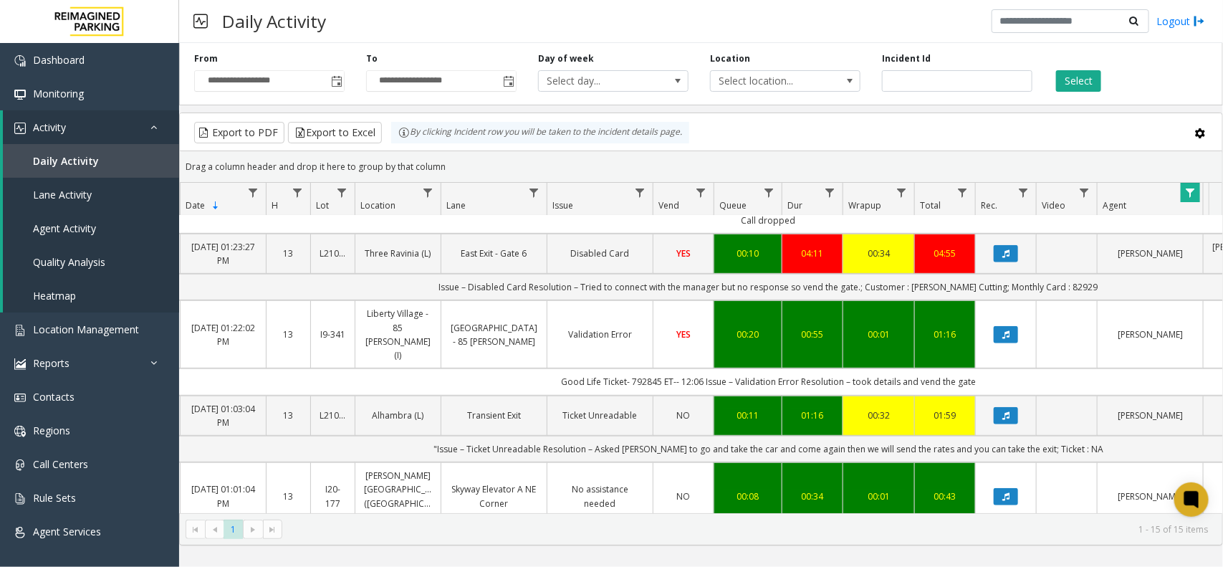
scroll to position [90, 80]
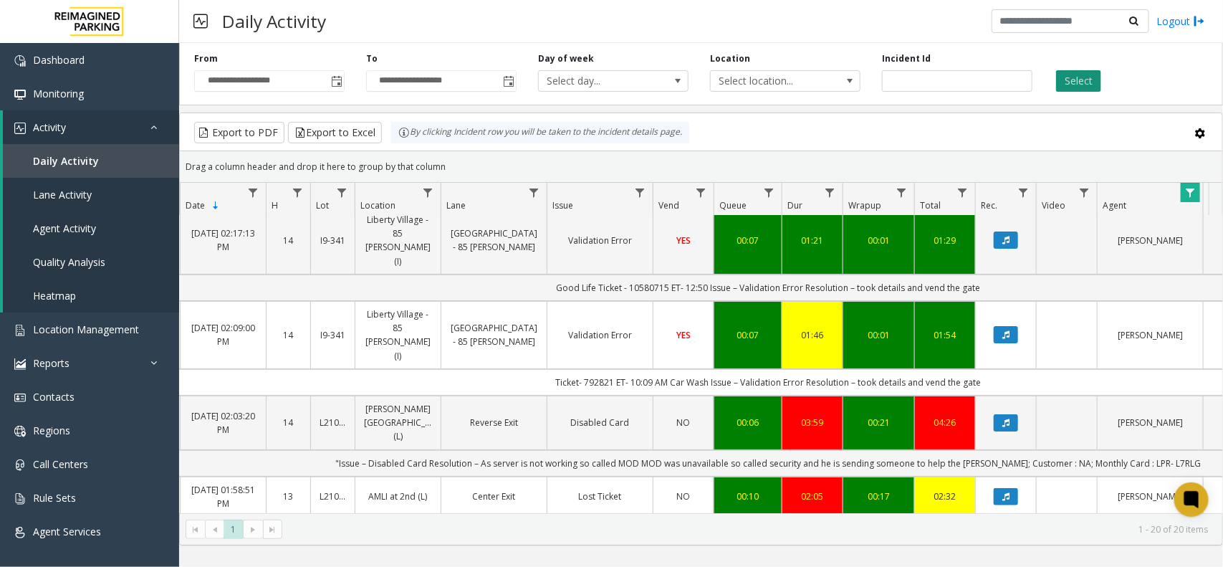
click at [1070, 74] on button "Select" at bounding box center [1078, 81] width 45 height 22
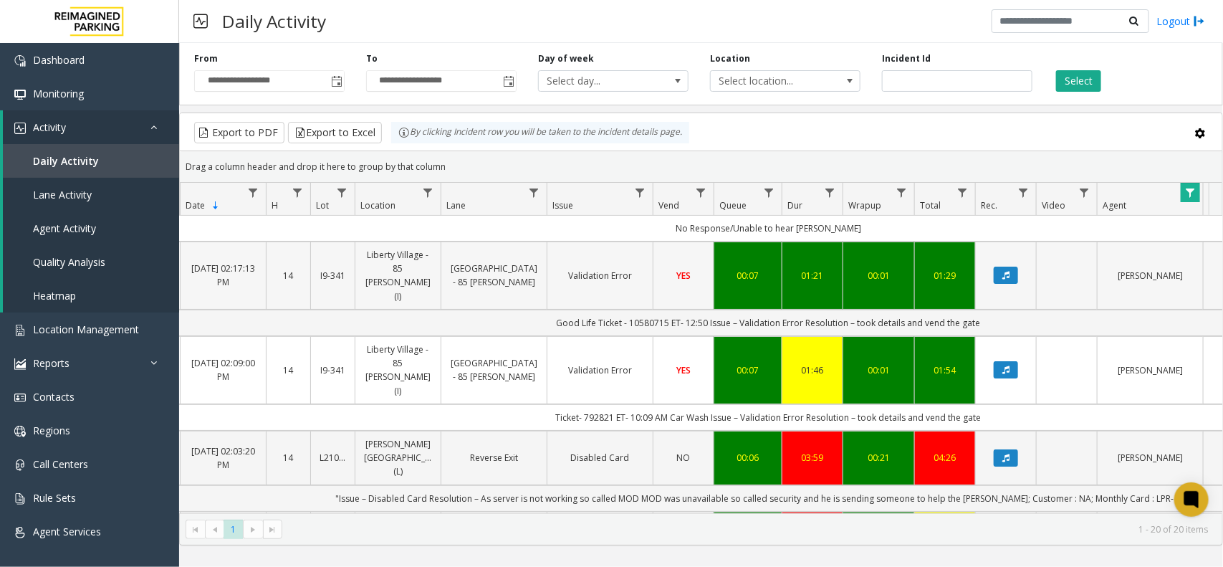
scroll to position [0, 80]
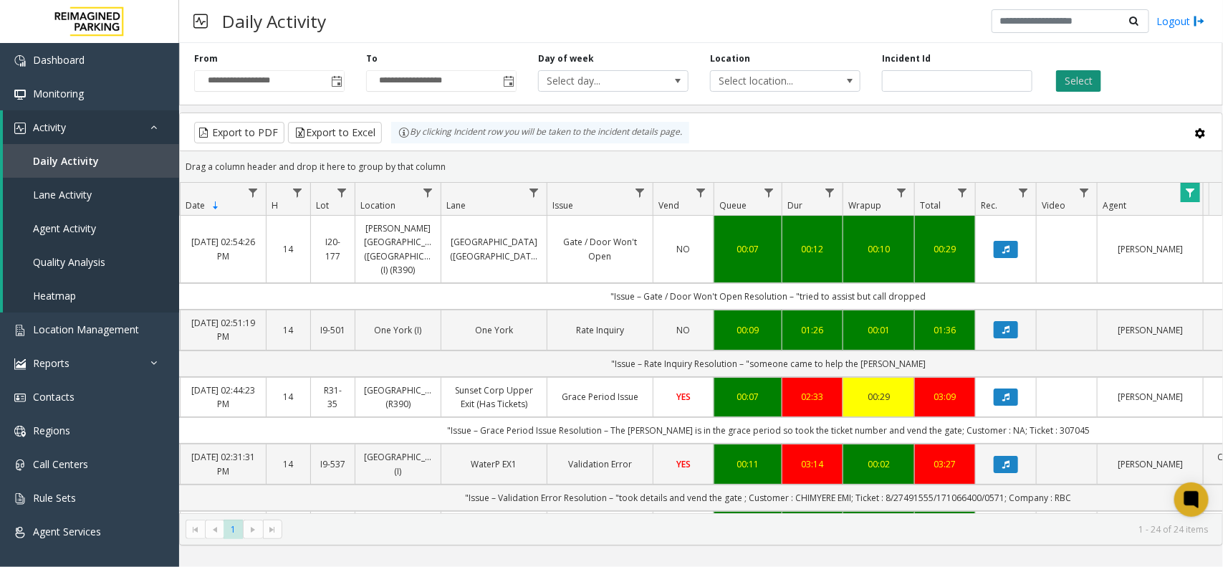
click at [1066, 80] on button "Select" at bounding box center [1078, 81] width 45 height 22
click at [1087, 87] on button "Select" at bounding box center [1078, 81] width 45 height 22
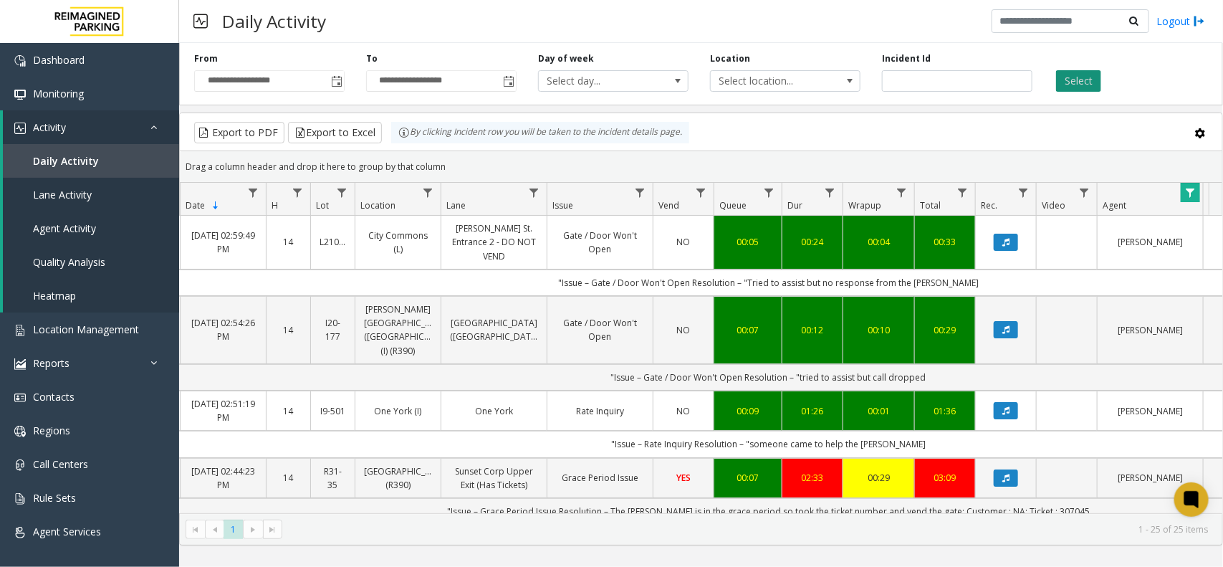
click at [1069, 88] on button "Select" at bounding box center [1078, 81] width 45 height 22
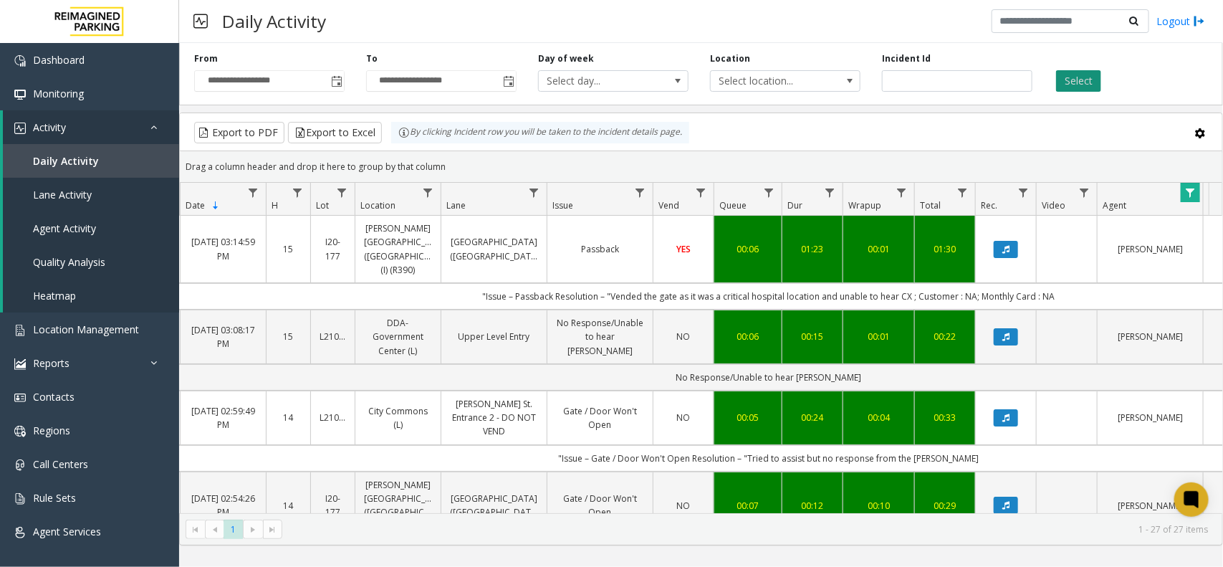
click at [1063, 84] on button "Select" at bounding box center [1078, 81] width 45 height 22
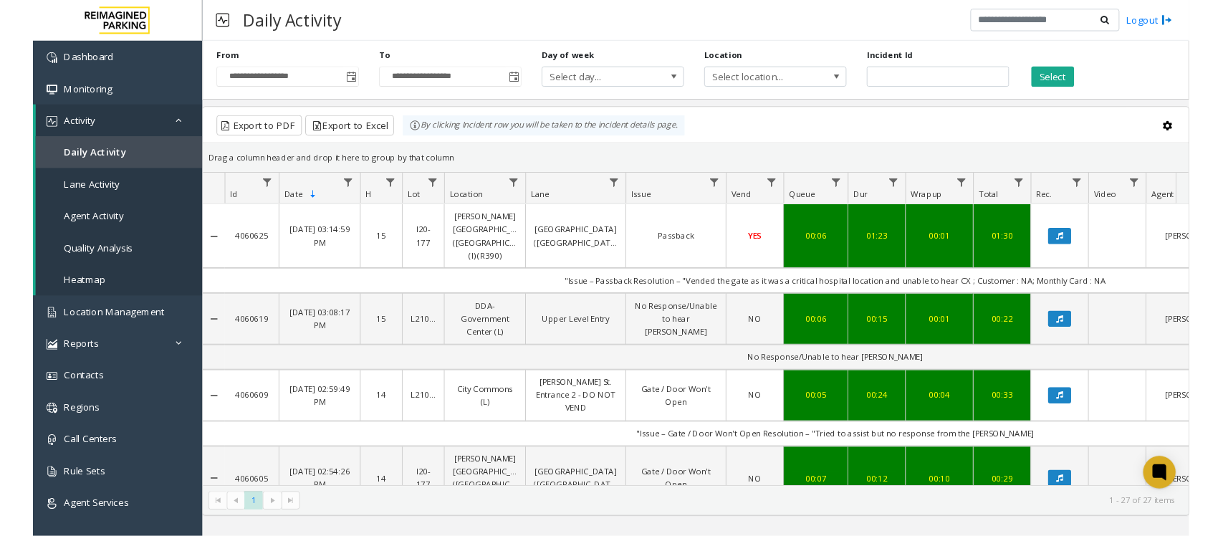
scroll to position [0, 80]
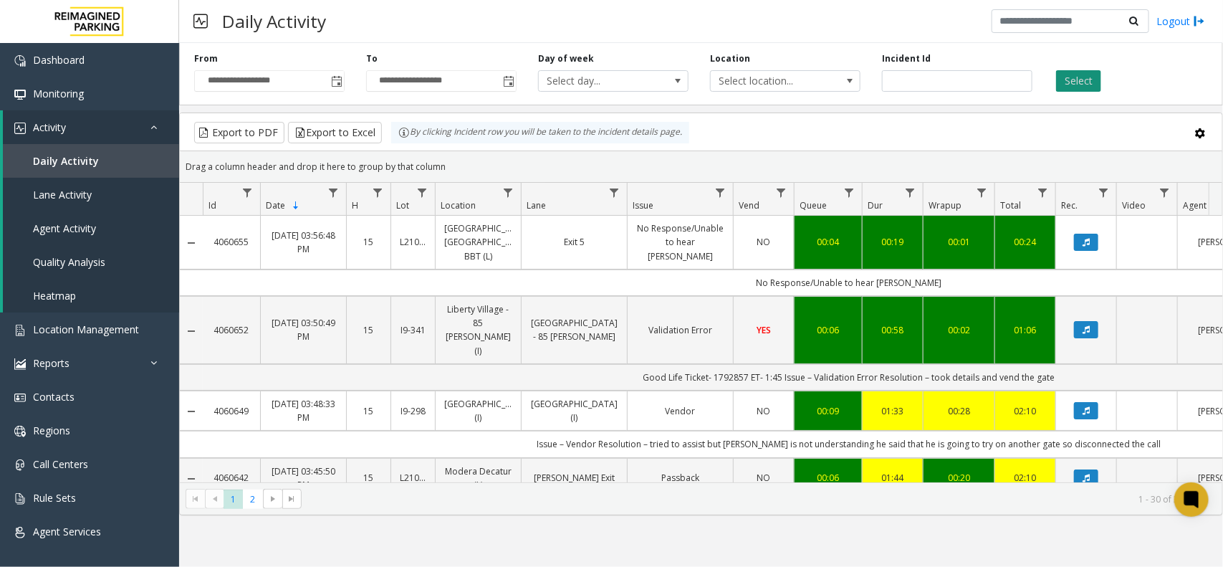
scroll to position [0, 80]
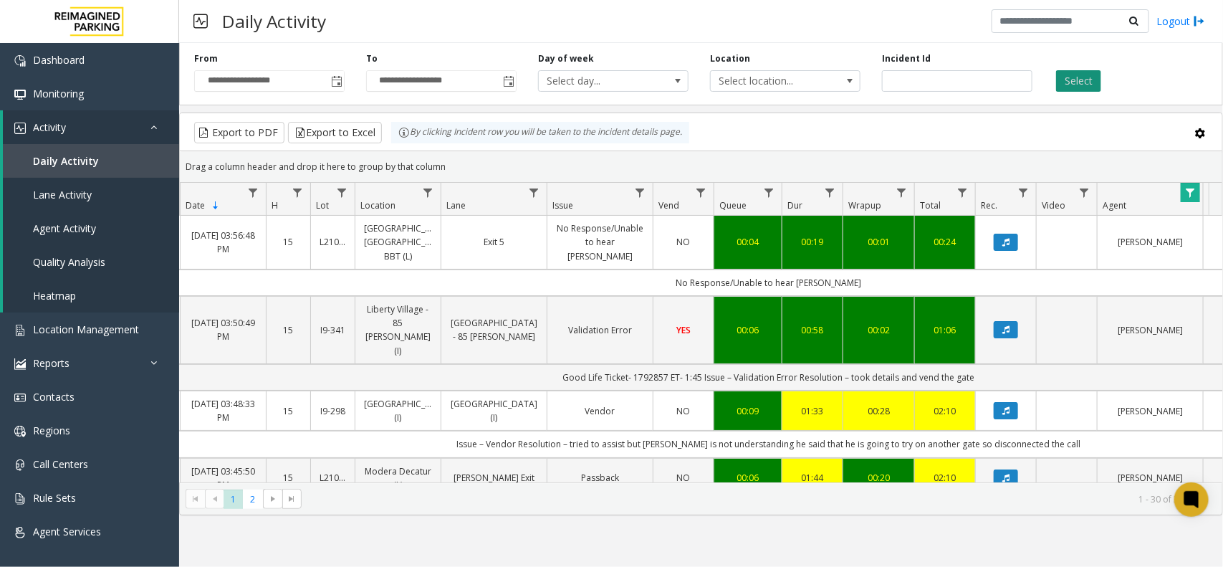
click at [1070, 80] on button "Select" at bounding box center [1078, 81] width 45 height 22
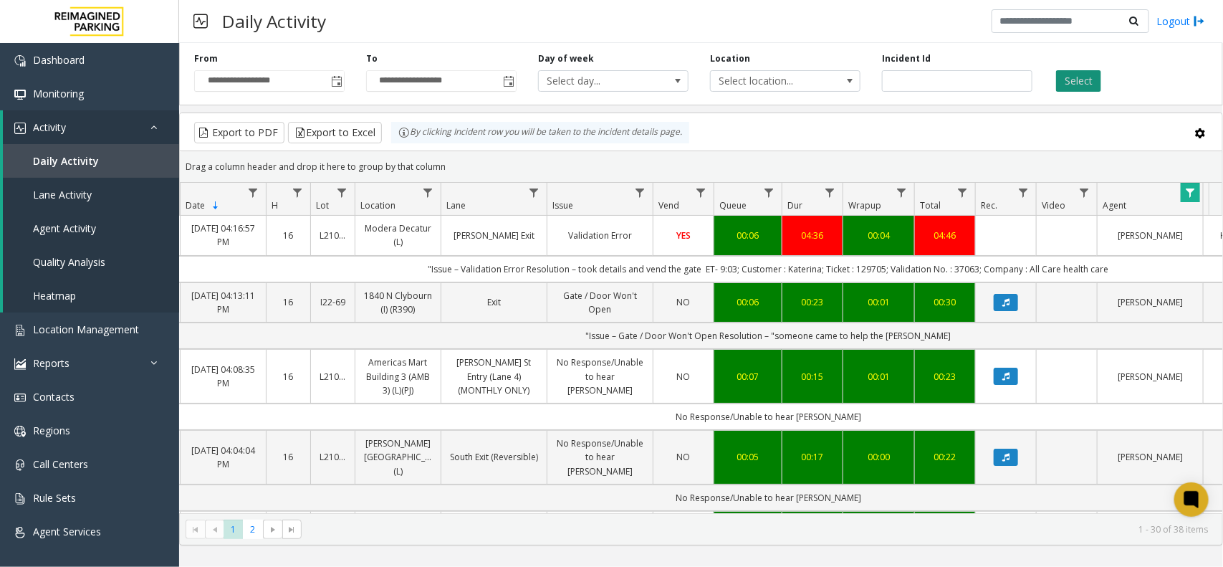
click at [1084, 86] on button "Select" at bounding box center [1078, 81] width 45 height 22
click at [1181, 191] on link "Data table" at bounding box center [1190, 192] width 19 height 19
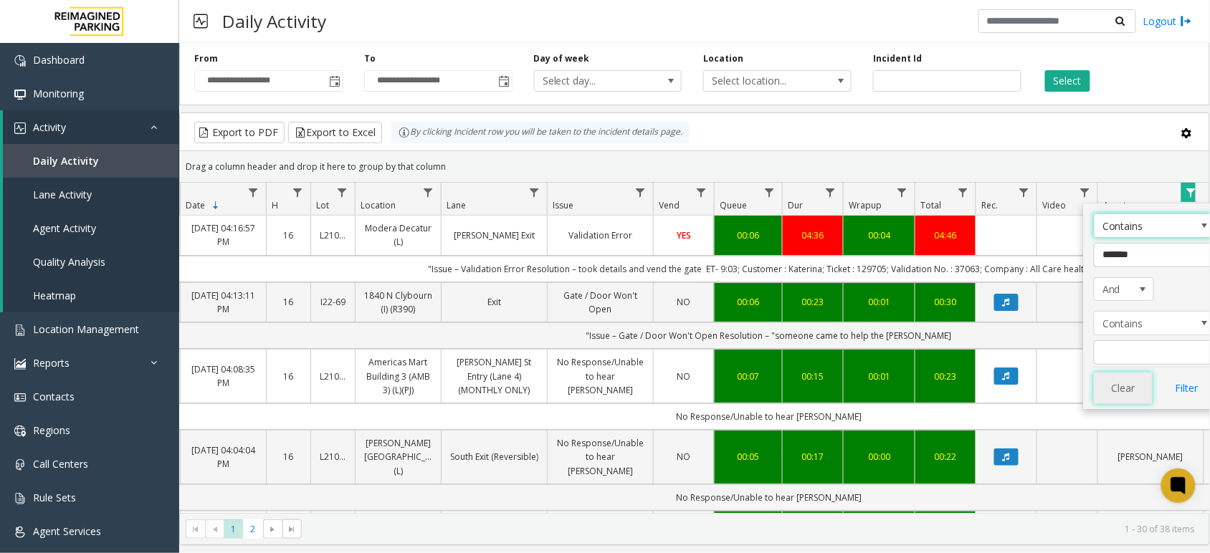
click at [1129, 386] on button "Clear" at bounding box center [1123, 389] width 59 height 32
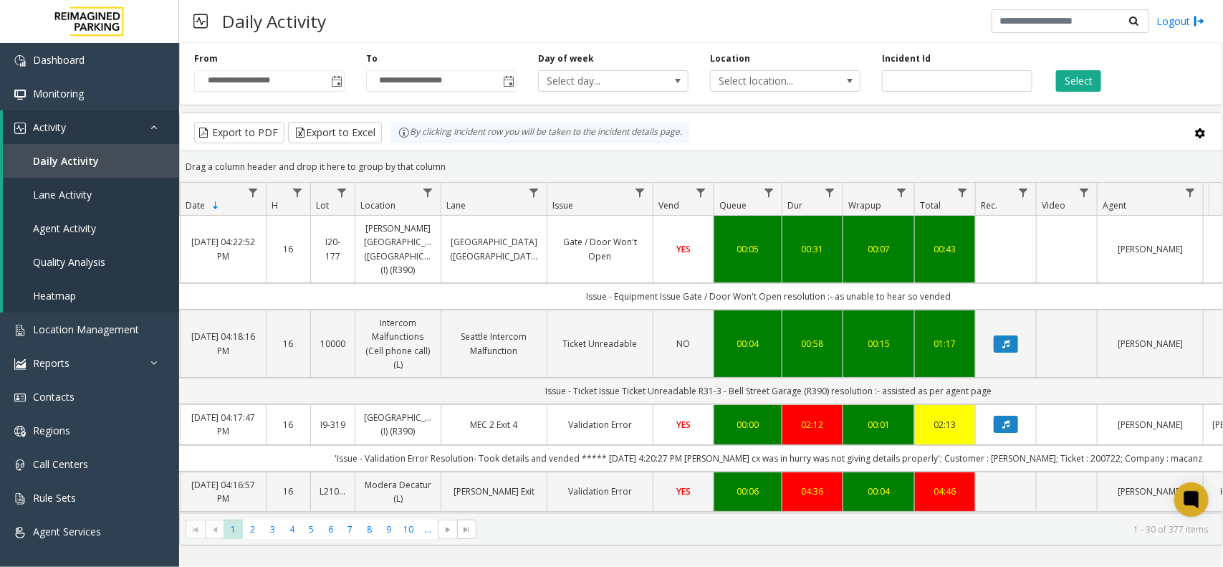
click at [783, 33] on div "Daily Activity Logout" at bounding box center [701, 21] width 1044 height 43
click at [1076, 77] on button "Select" at bounding box center [1078, 81] width 45 height 22
click at [94, 151] on link "Daily Activity" at bounding box center [91, 161] width 176 height 34
